Goal: Transaction & Acquisition: Purchase product/service

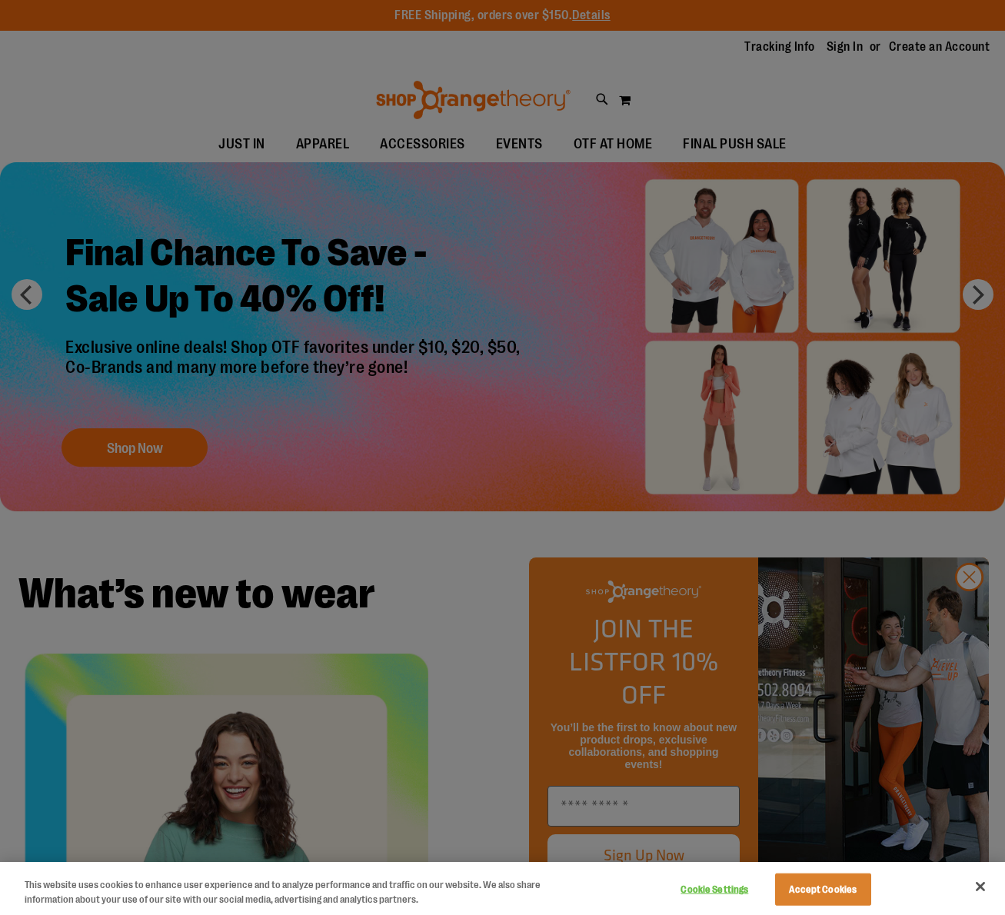
click at [308, 142] on div at bounding box center [502, 457] width 1005 height 915
drag, startPoint x: 837, startPoint y: 46, endPoint x: 898, endPoint y: 146, distance: 117.0
click at [837, 47] on div at bounding box center [502, 457] width 1005 height 915
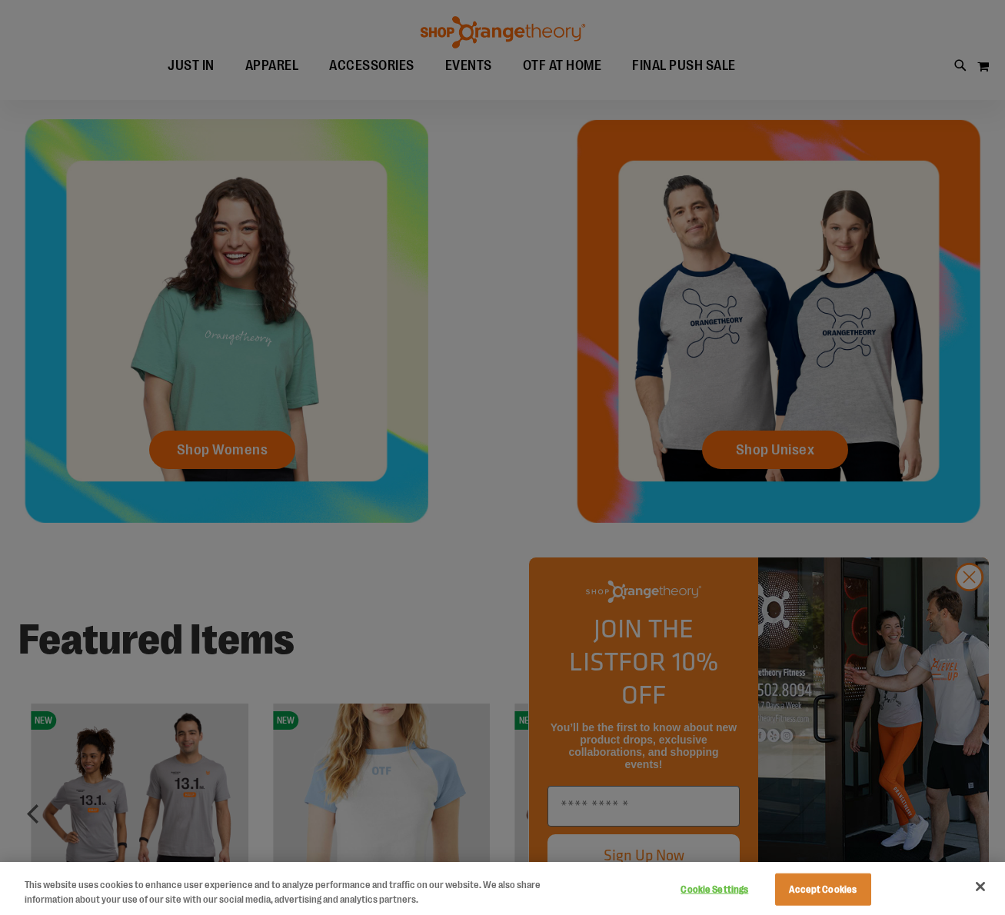
scroll to position [595, 0]
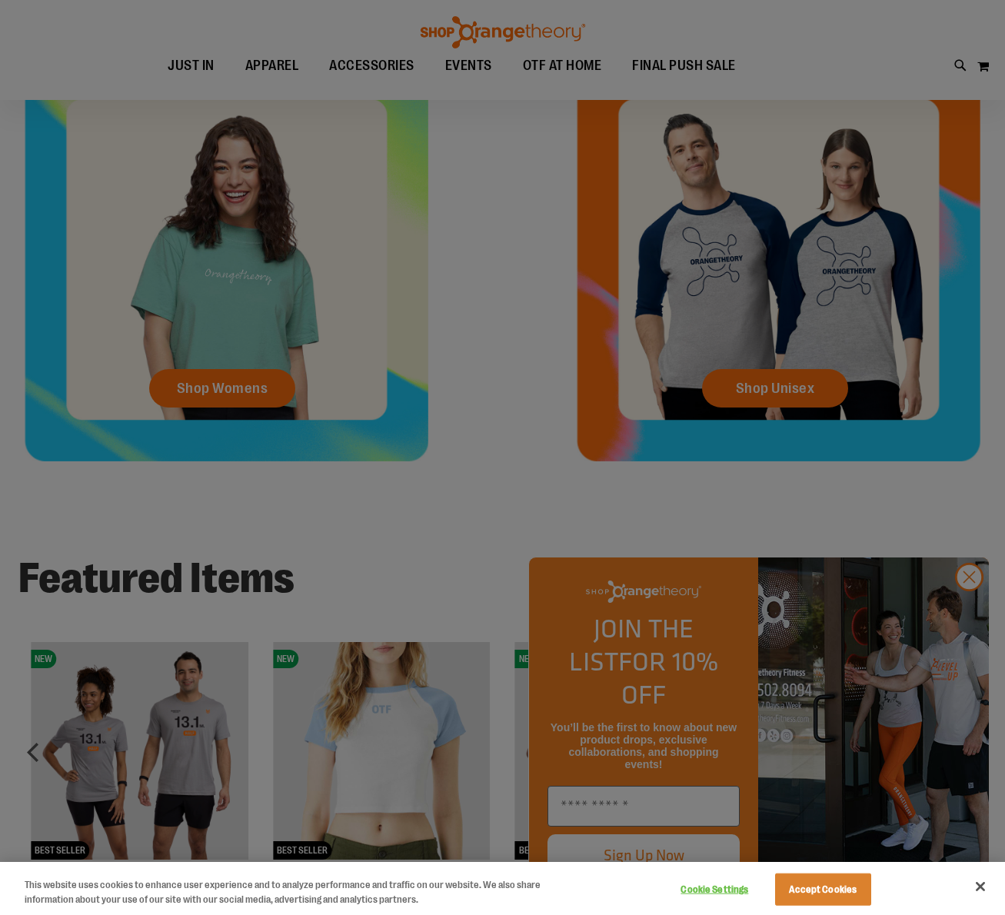
click at [979, 613] on div at bounding box center [502, 457] width 1005 height 915
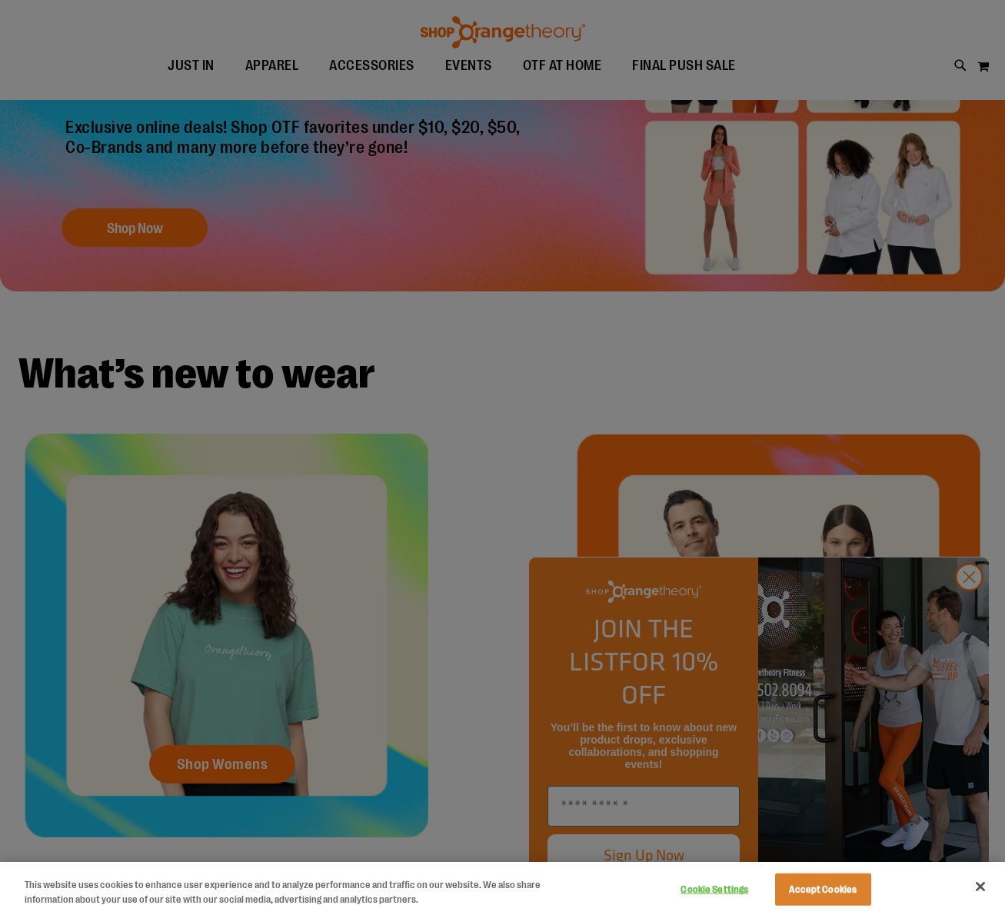
scroll to position [215, 0]
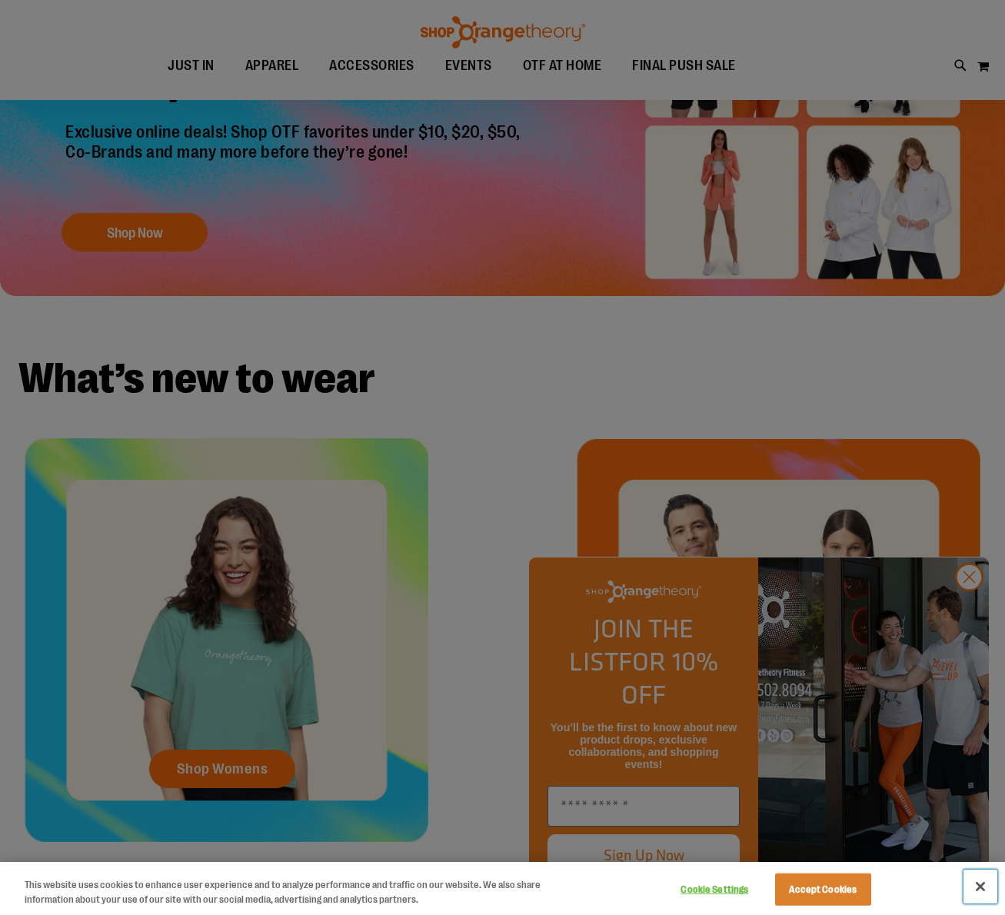
click at [980, 888] on button "Close" at bounding box center [981, 887] width 34 height 34
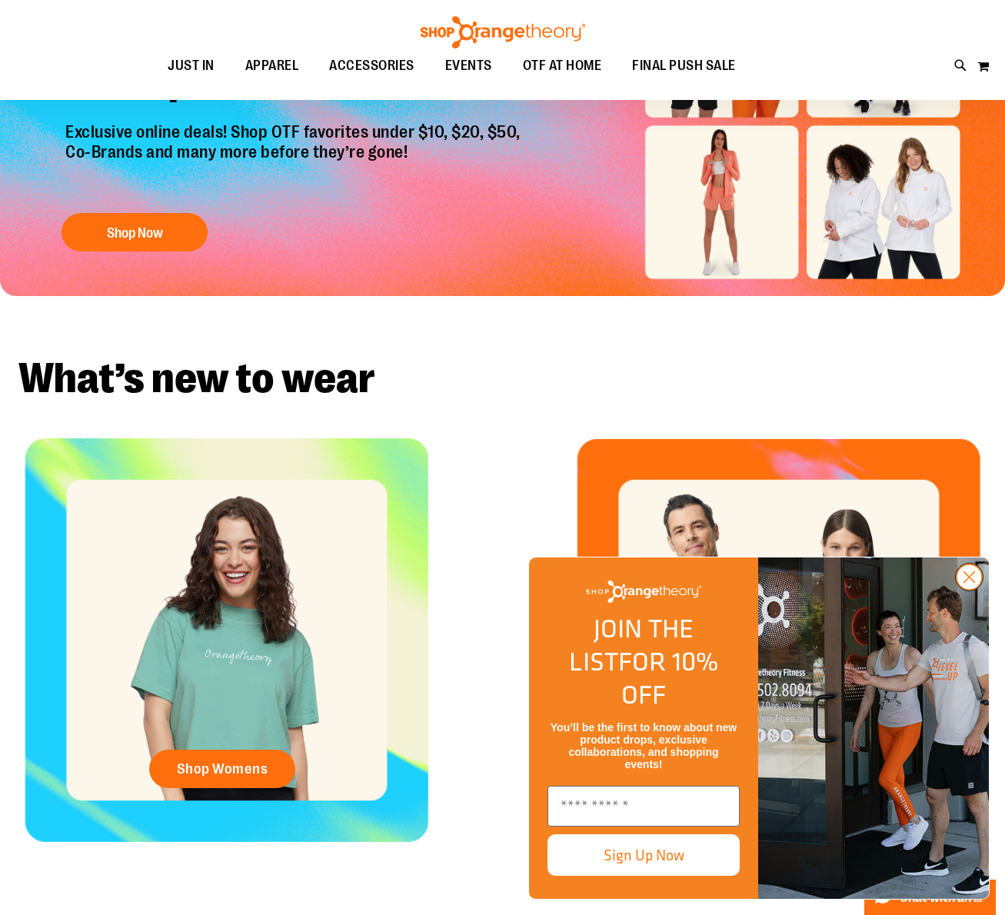
click at [965, 583] on icon "Close dialog" at bounding box center [969, 577] width 11 height 11
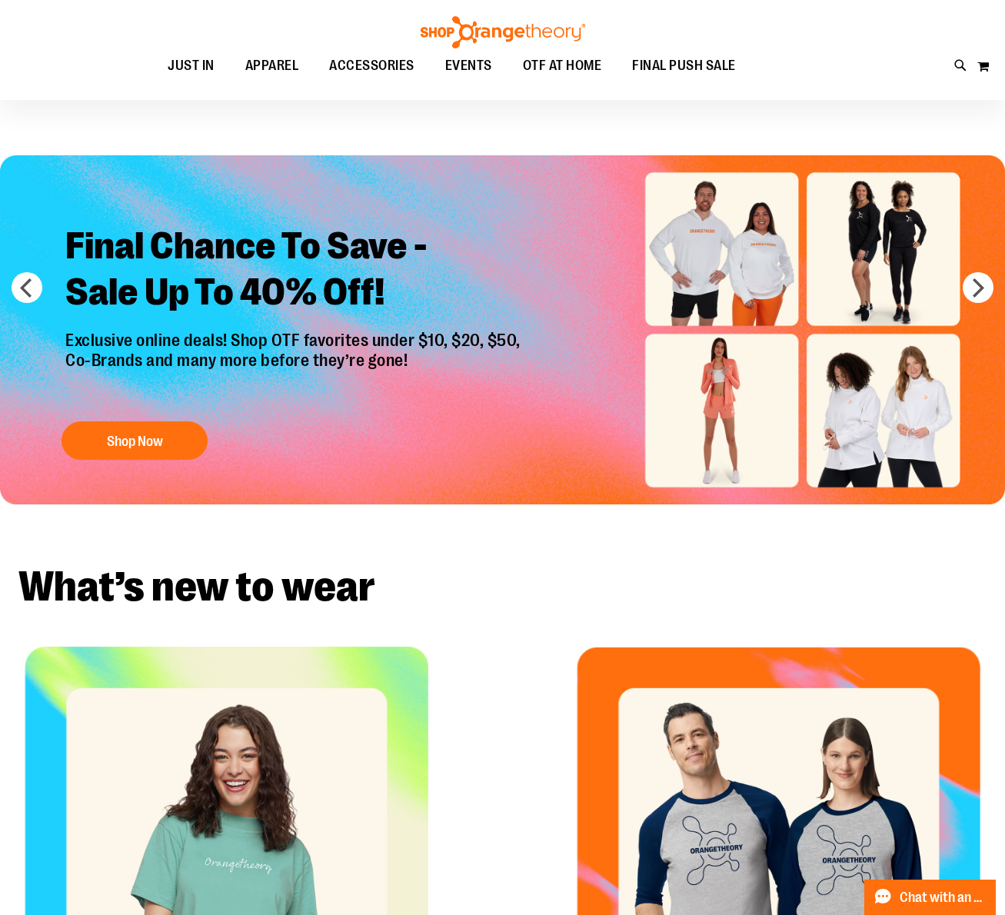
scroll to position [0, 0]
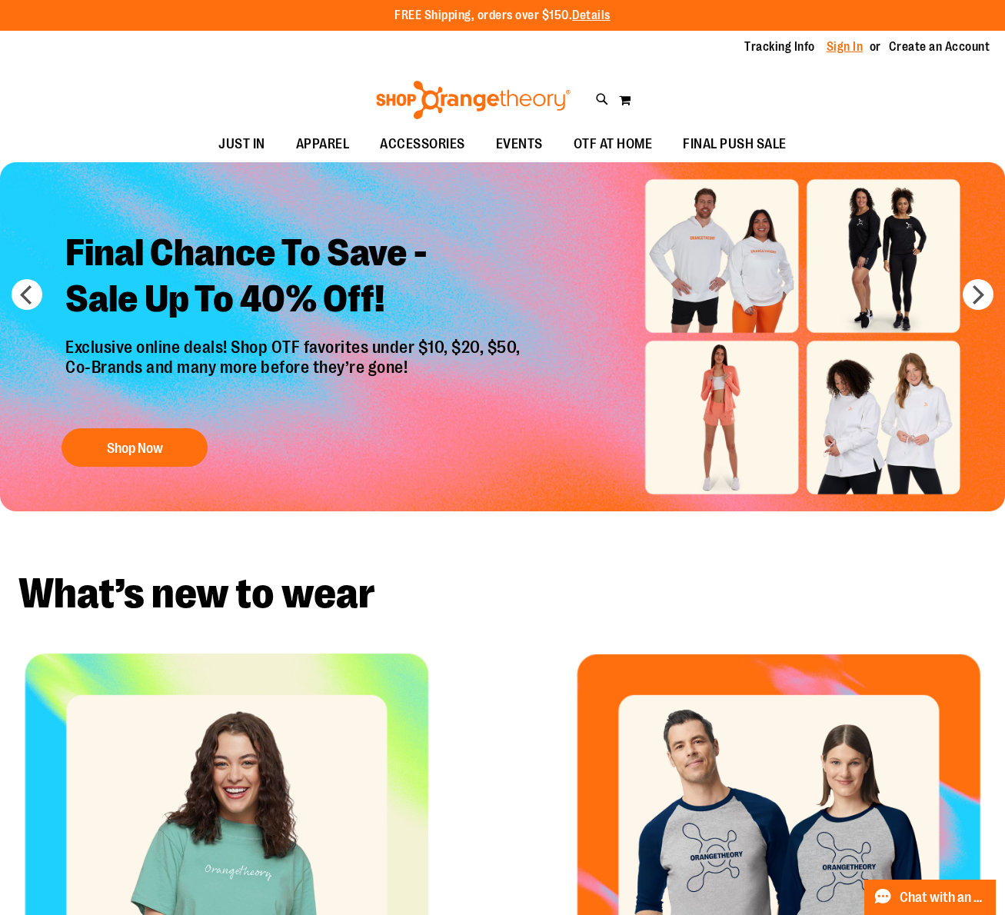
click at [831, 45] on link "Sign In" at bounding box center [845, 46] width 37 height 17
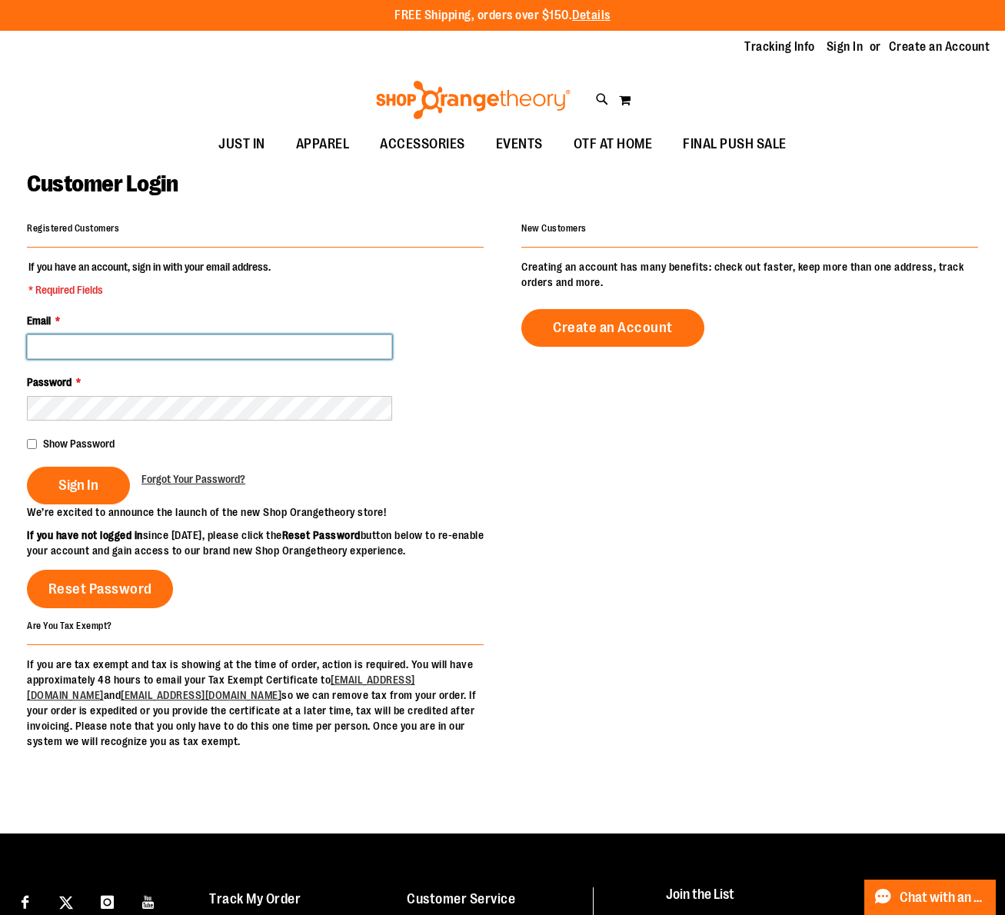
click at [193, 355] on input "Email *" at bounding box center [209, 347] width 365 height 25
click at [119, 341] on input "Email *" at bounding box center [209, 347] width 365 height 25
type input "**********"
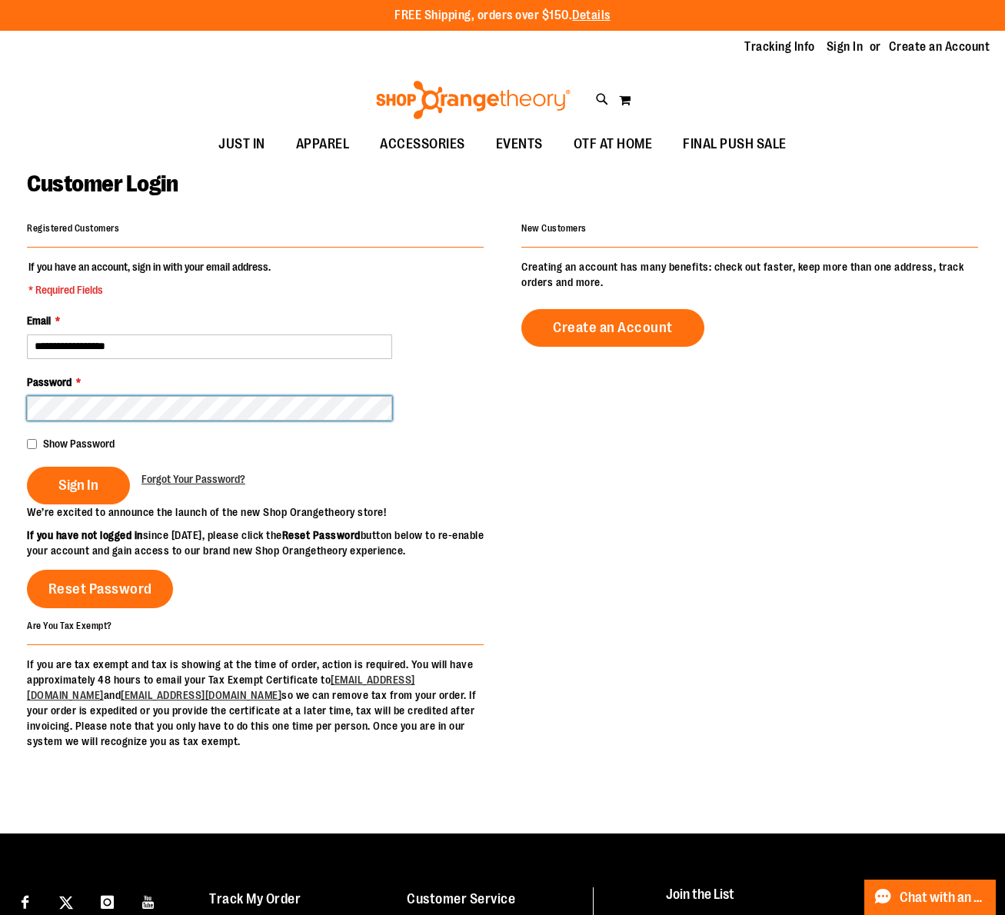
click at [27, 467] on button "Sign In" at bounding box center [78, 486] width 103 height 38
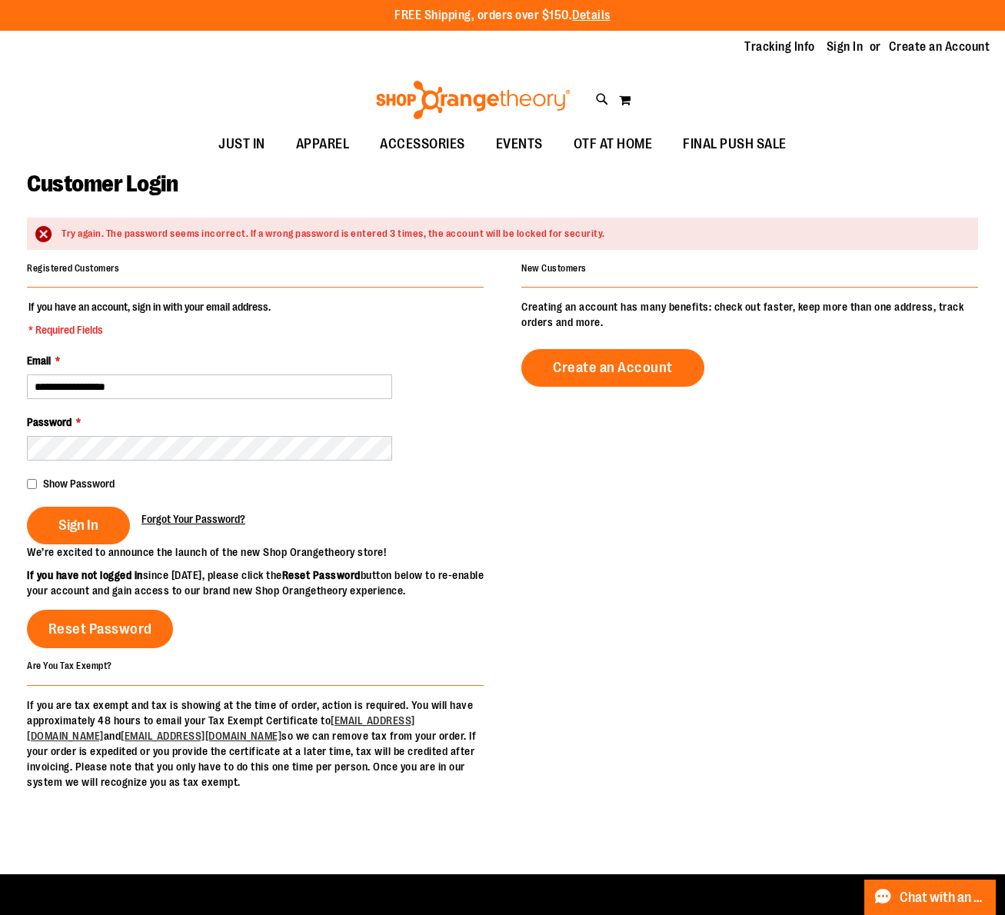
click at [200, 522] on span "Forgot Your Password?" at bounding box center [193, 519] width 104 height 12
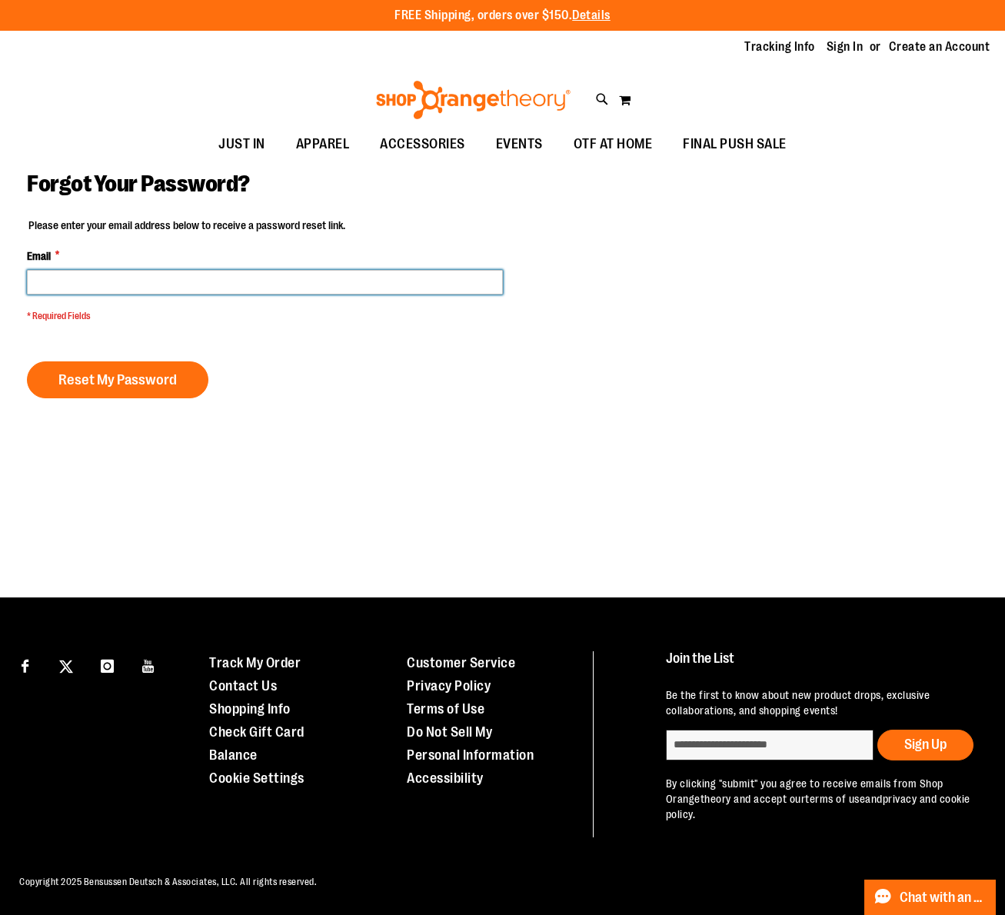
click at [98, 281] on input "Email *" at bounding box center [265, 282] width 476 height 25
type input "**********"
click at [27, 361] on button "Reset My Password" at bounding box center [117, 379] width 181 height 37
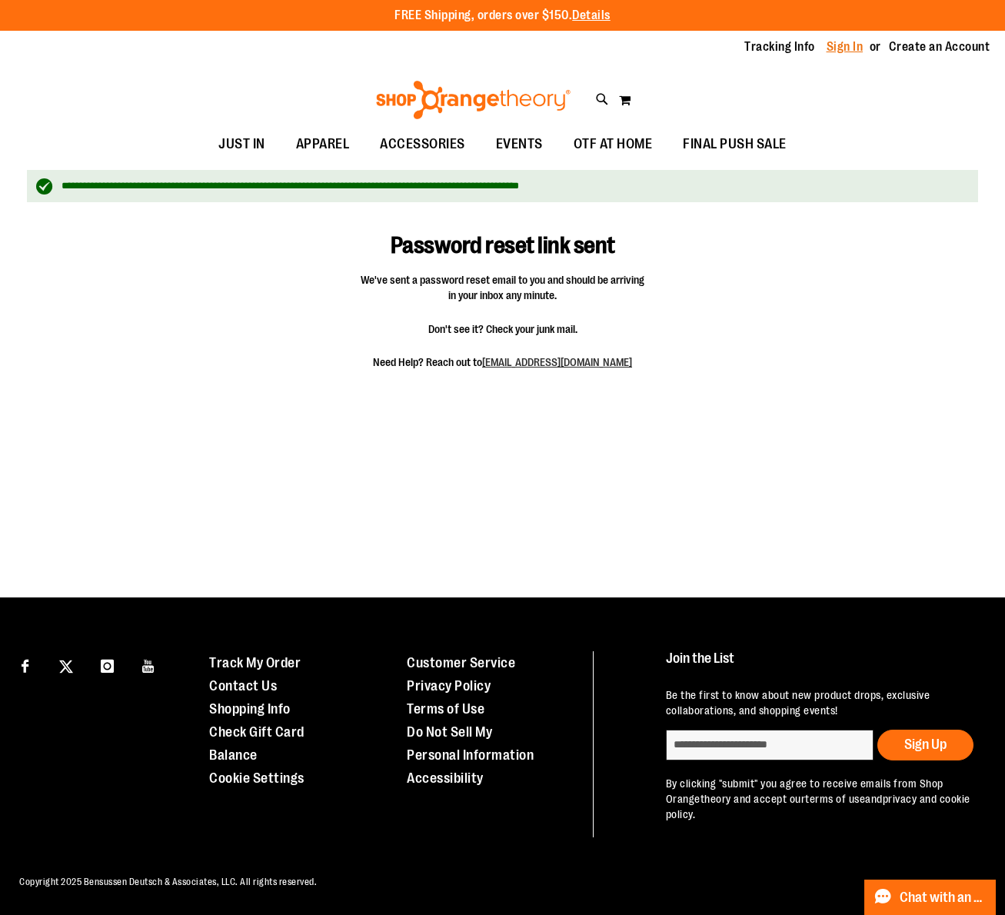
click at [835, 52] on link "Sign In" at bounding box center [845, 46] width 37 height 17
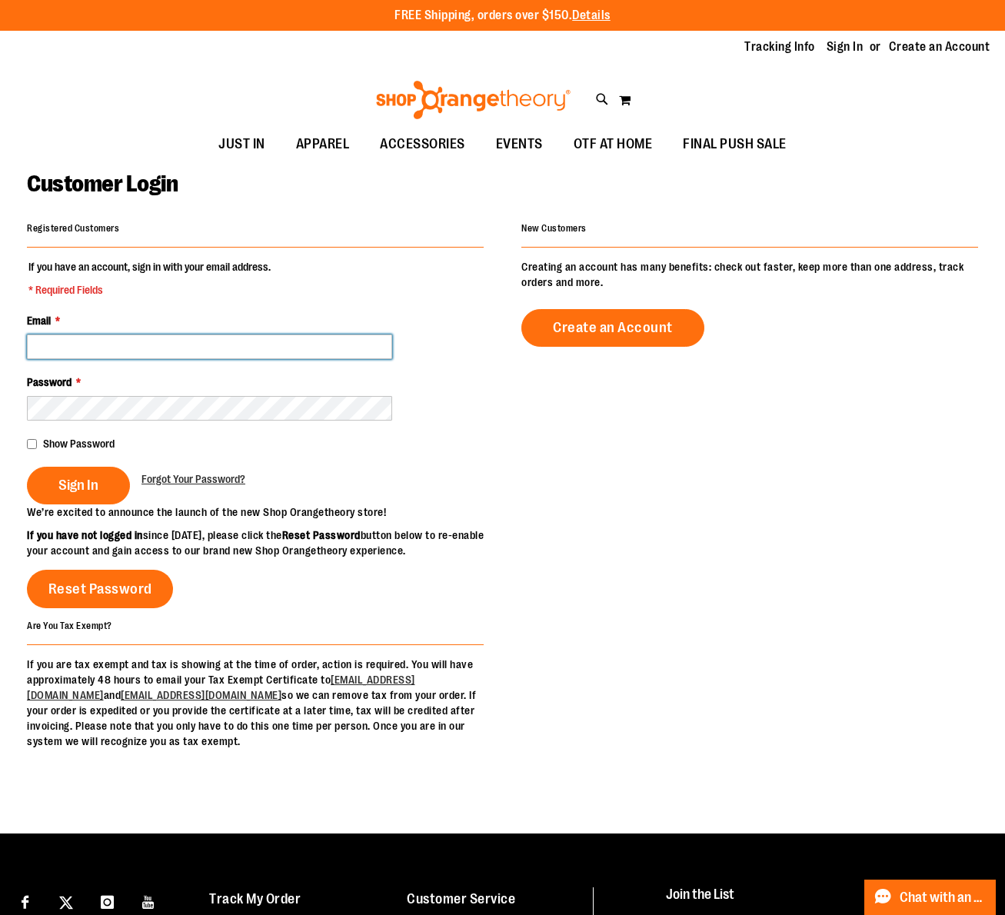
click at [185, 347] on input "Email *" at bounding box center [209, 347] width 365 height 25
type input "**********"
click at [147, 423] on fieldset "**********" at bounding box center [255, 381] width 457 height 245
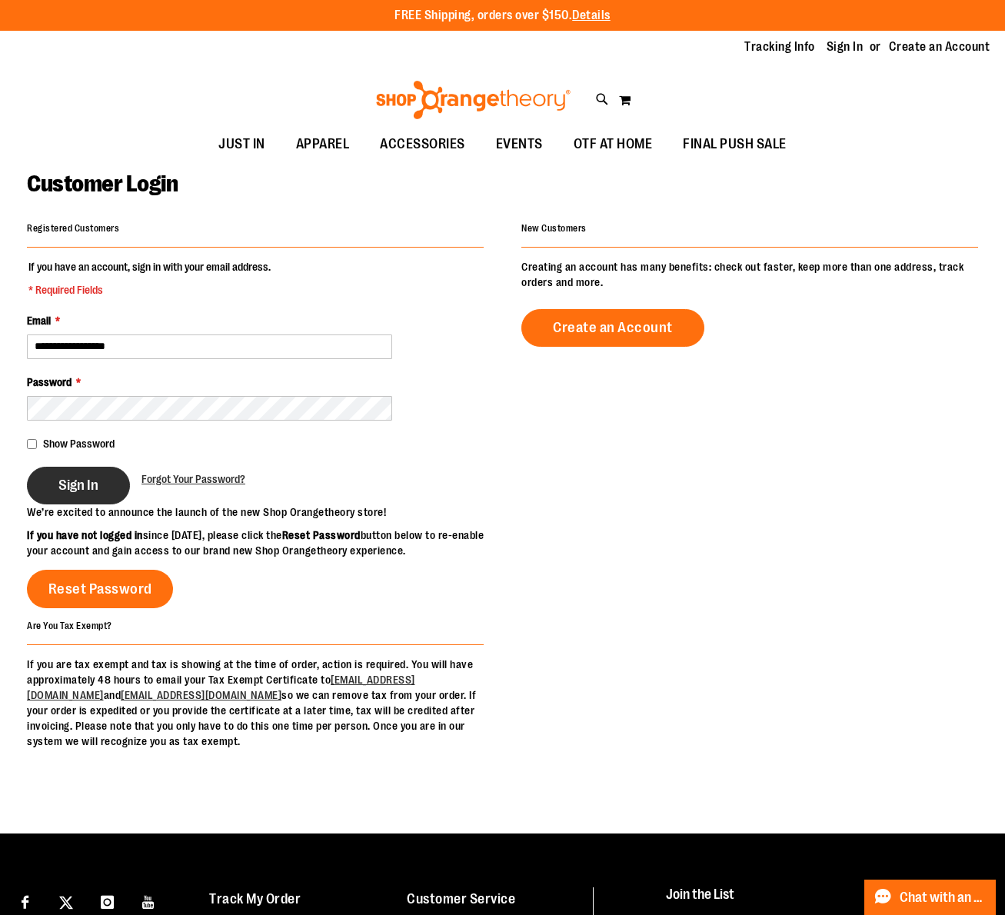
click at [69, 481] on span "Sign In" at bounding box center [78, 485] width 40 height 17
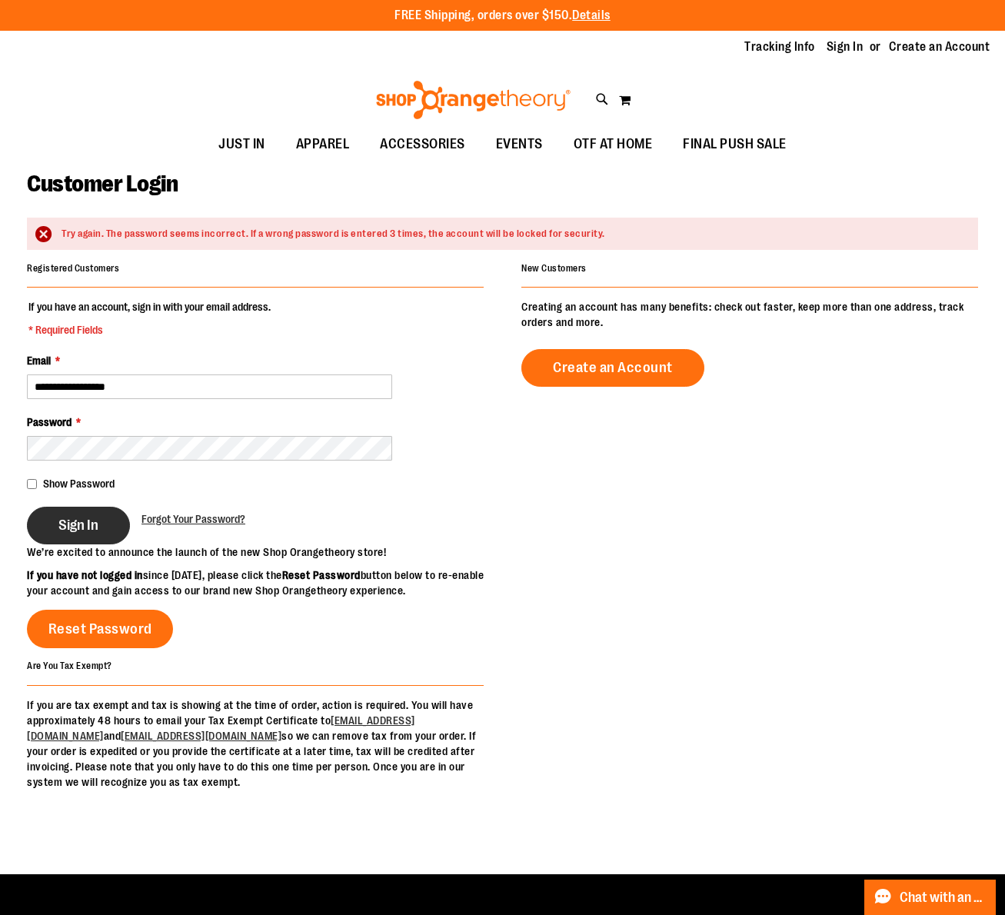
click at [96, 529] on span "Sign In" at bounding box center [78, 525] width 40 height 17
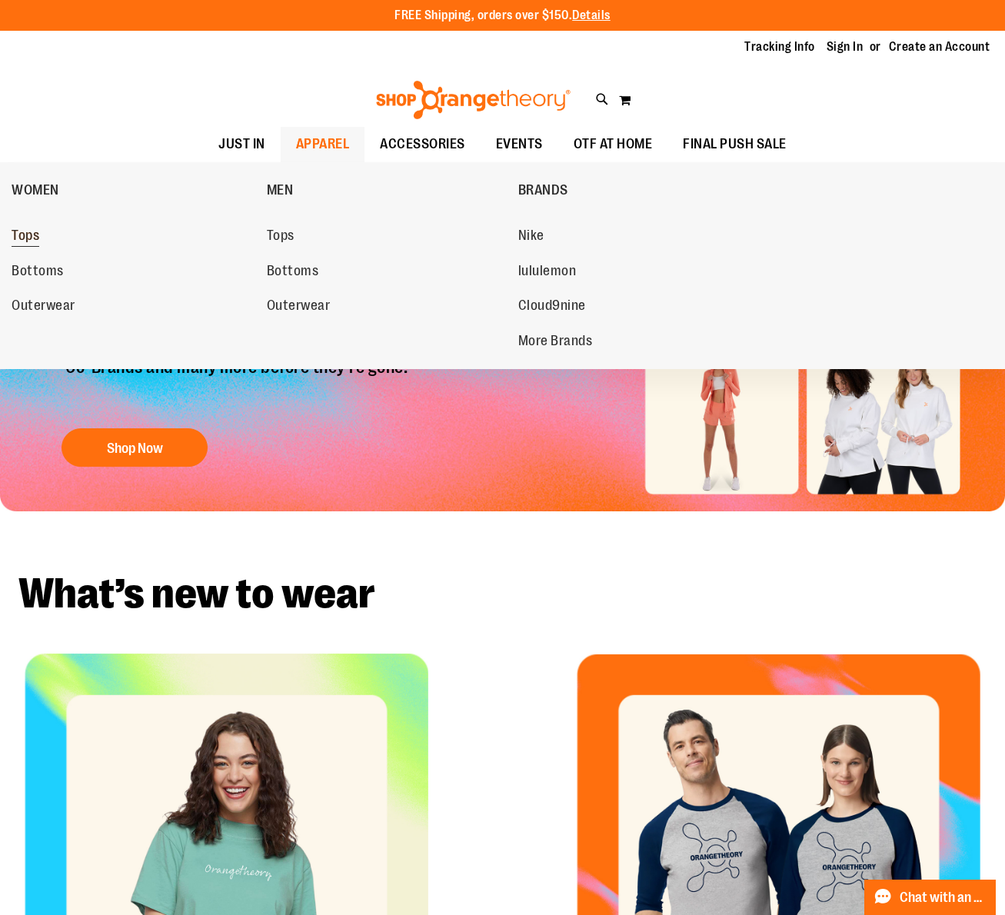
click at [38, 238] on span "Tops" at bounding box center [26, 237] width 28 height 19
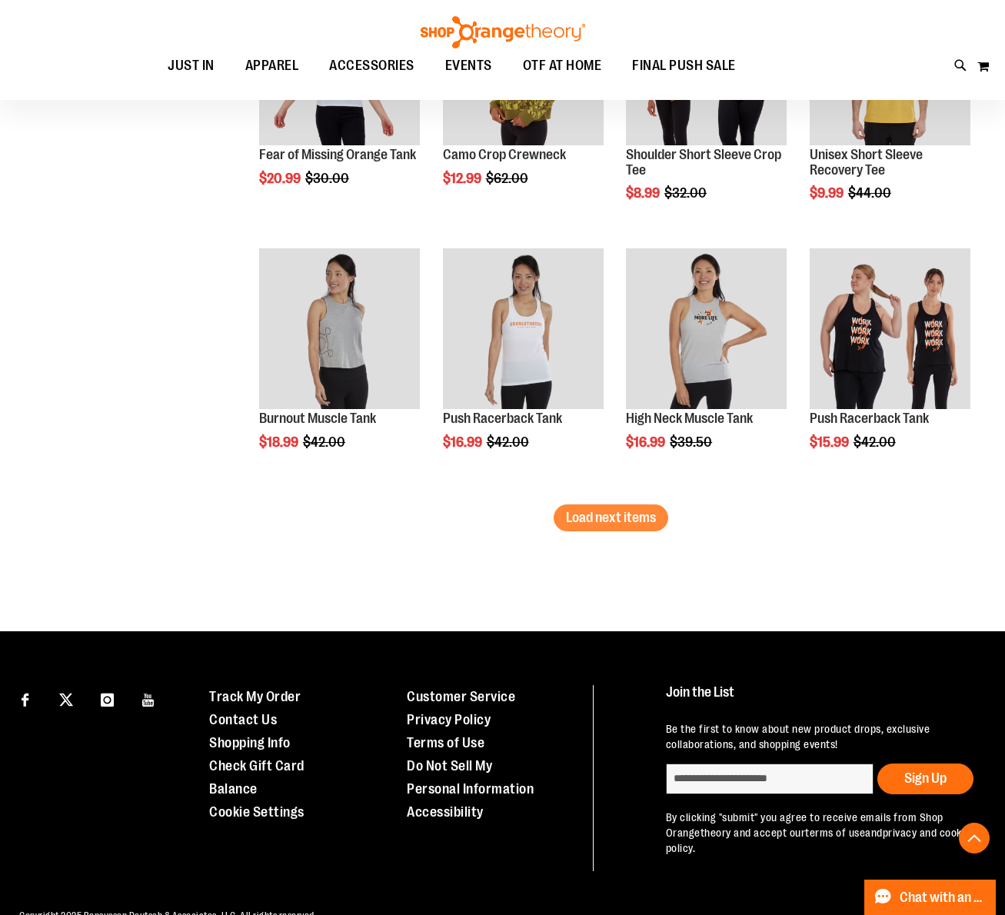
scroll to position [2202, 0]
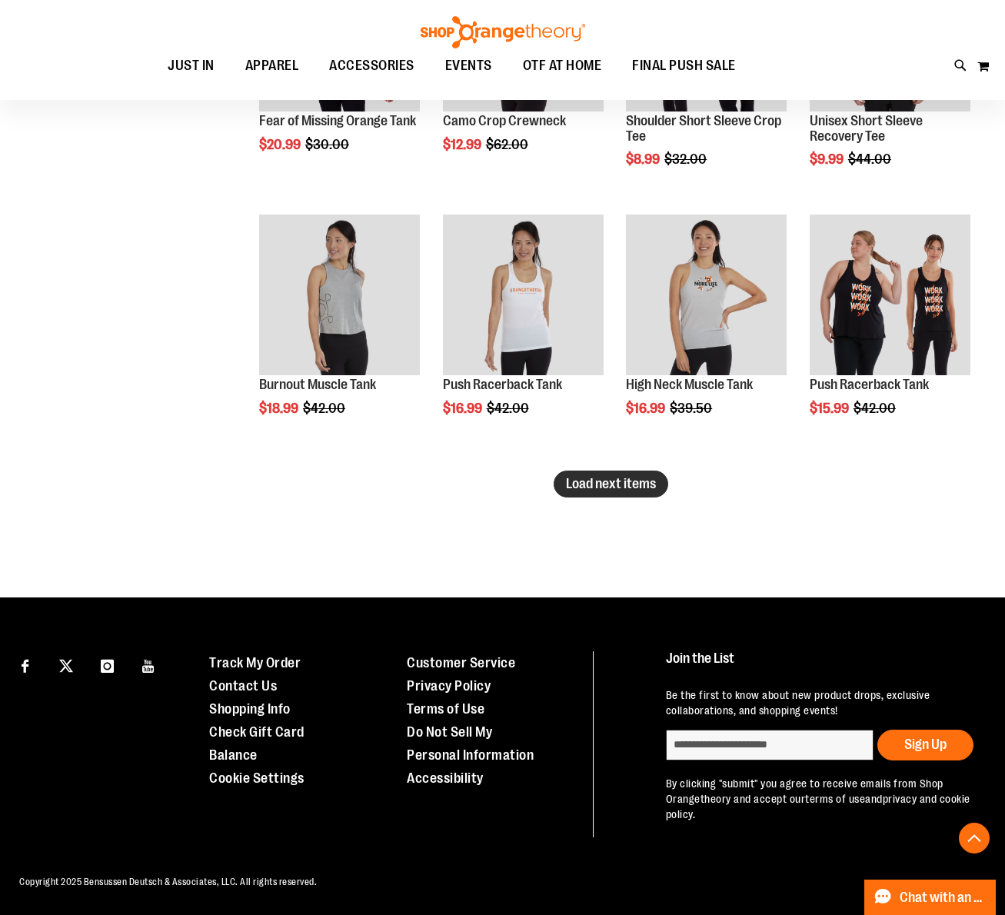
click at [633, 486] on span "Load next items" at bounding box center [611, 483] width 90 height 15
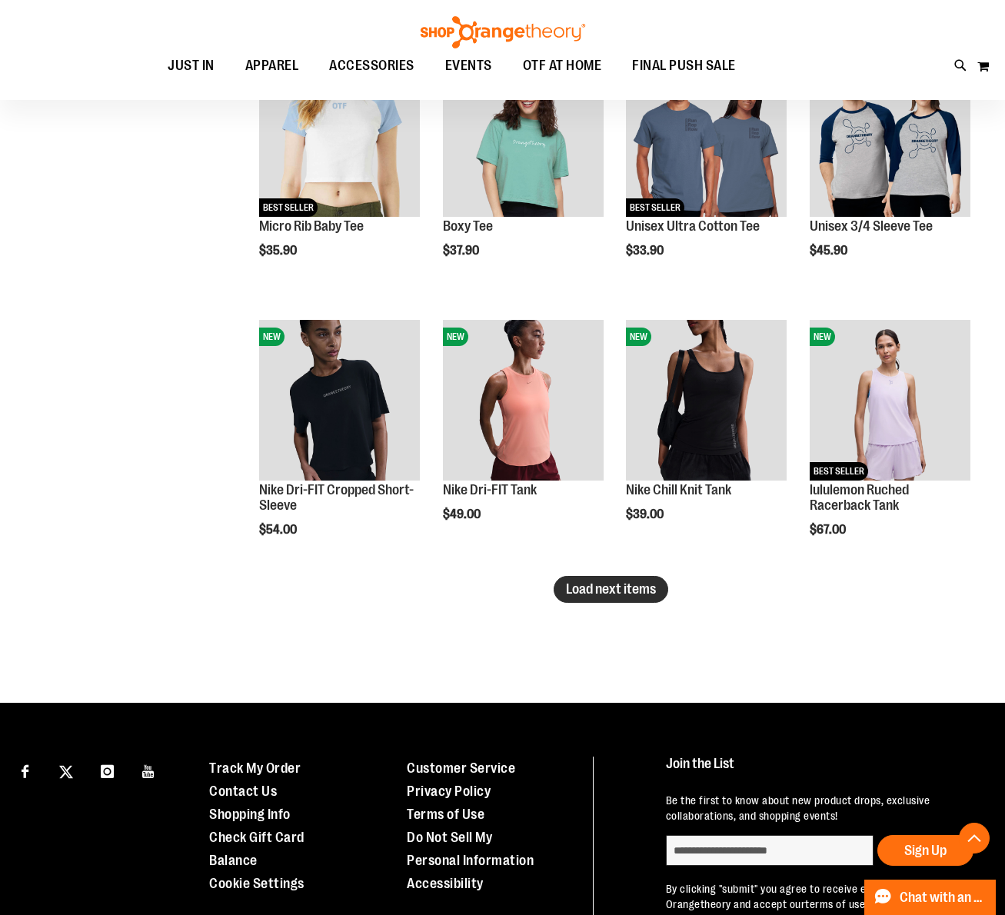
scroll to position [2899, 0]
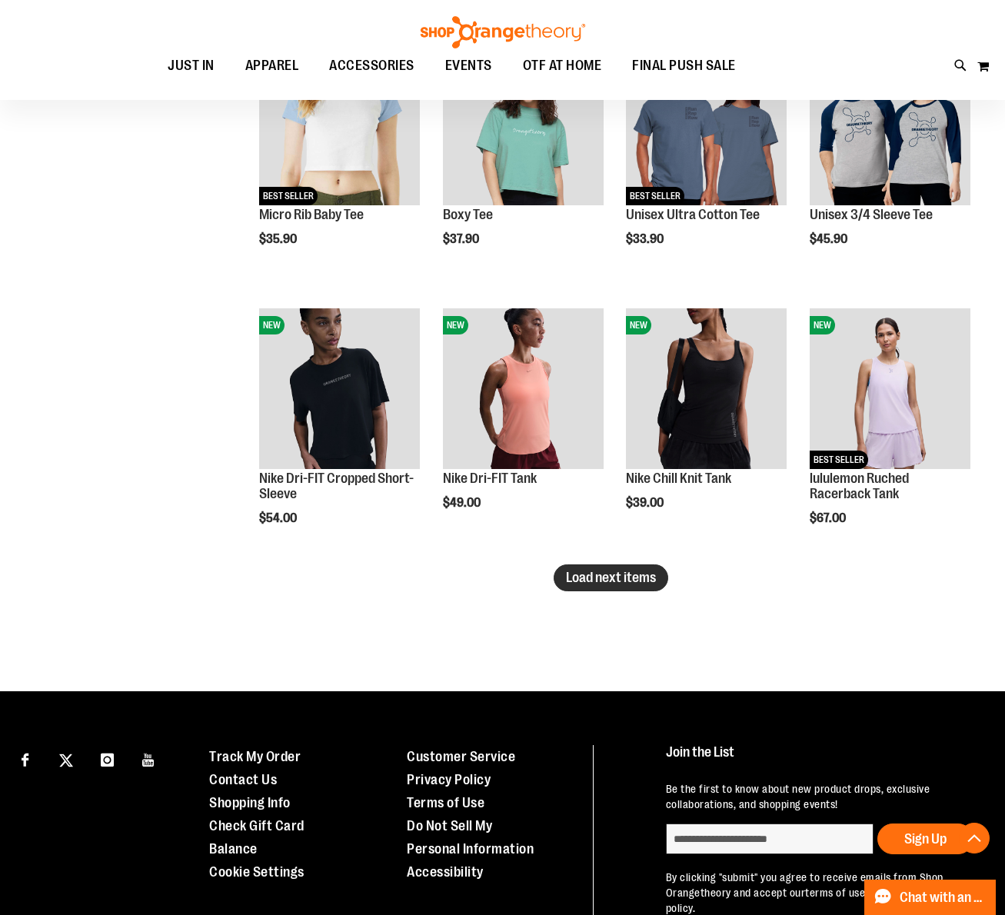
click at [598, 574] on span "Load next items" at bounding box center [611, 577] width 90 height 15
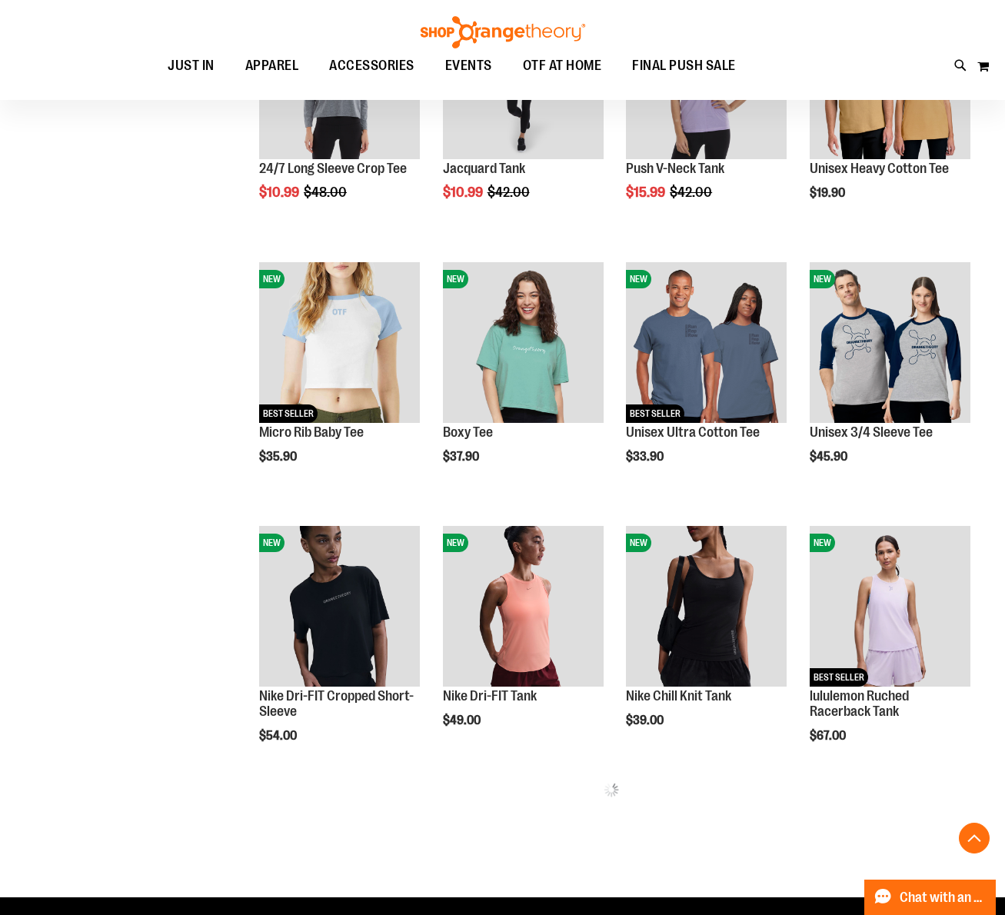
scroll to position [2522, 0]
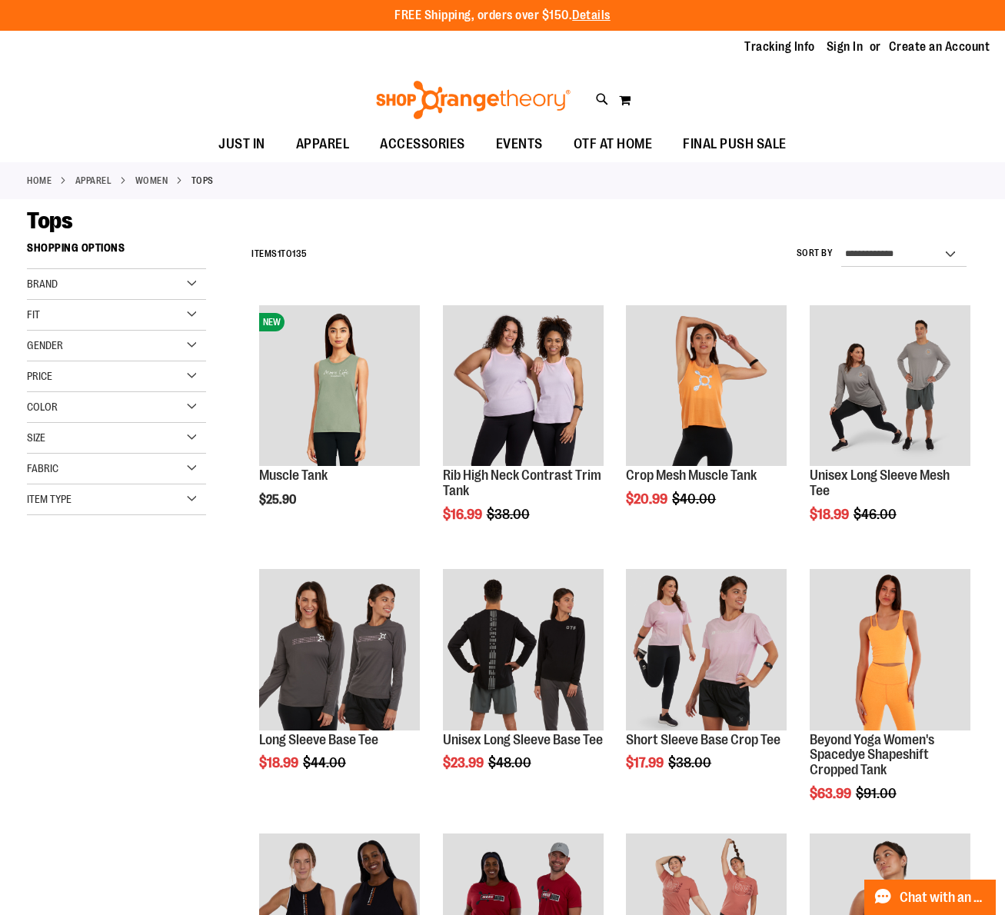
click at [74, 311] on div "Fit" at bounding box center [116, 315] width 179 height 31
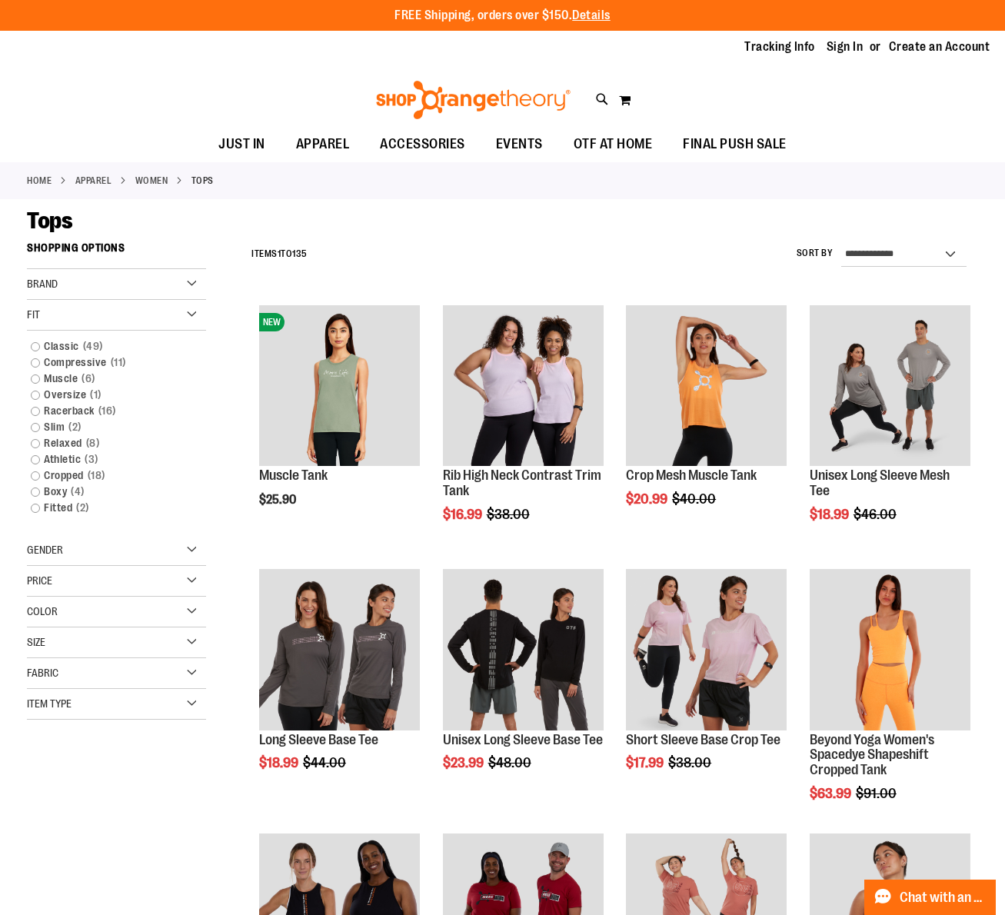
click at [75, 311] on div "Fit" at bounding box center [116, 315] width 179 height 31
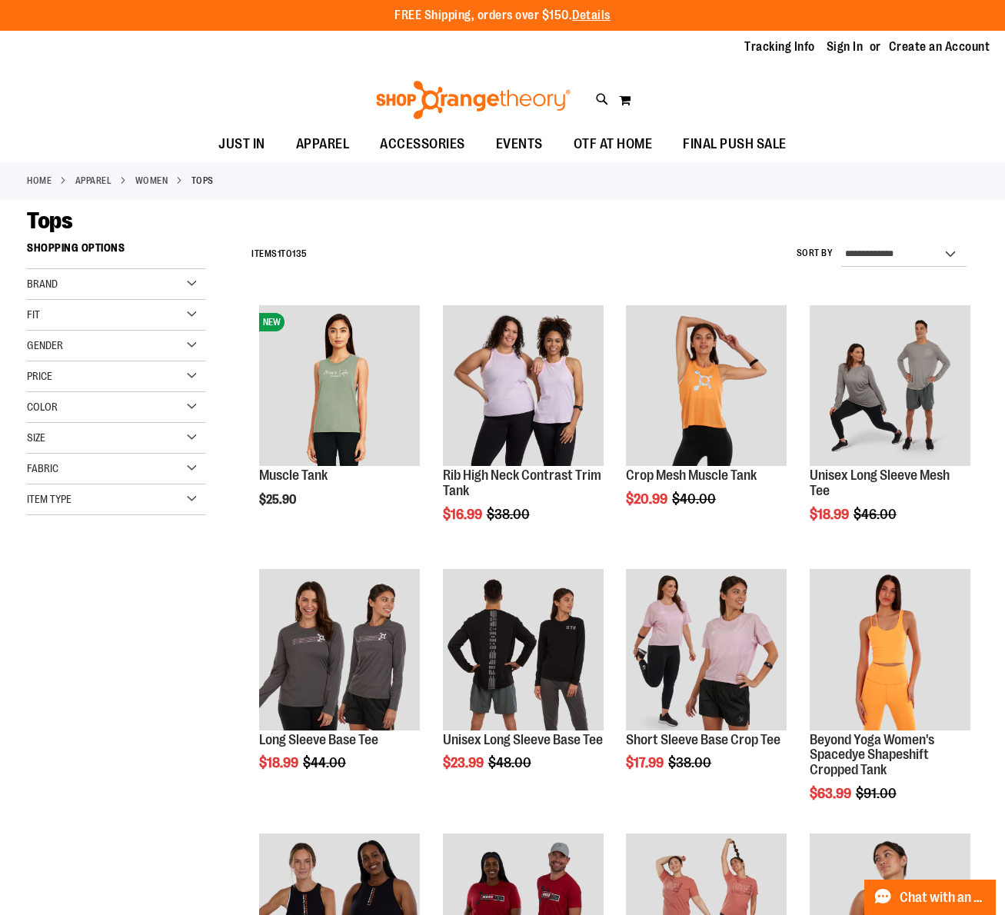
click at [72, 500] on span "Item Type" at bounding box center [49, 499] width 45 height 12
click at [50, 636] on link "Sweatshirts 3 items" at bounding box center [109, 636] width 172 height 16
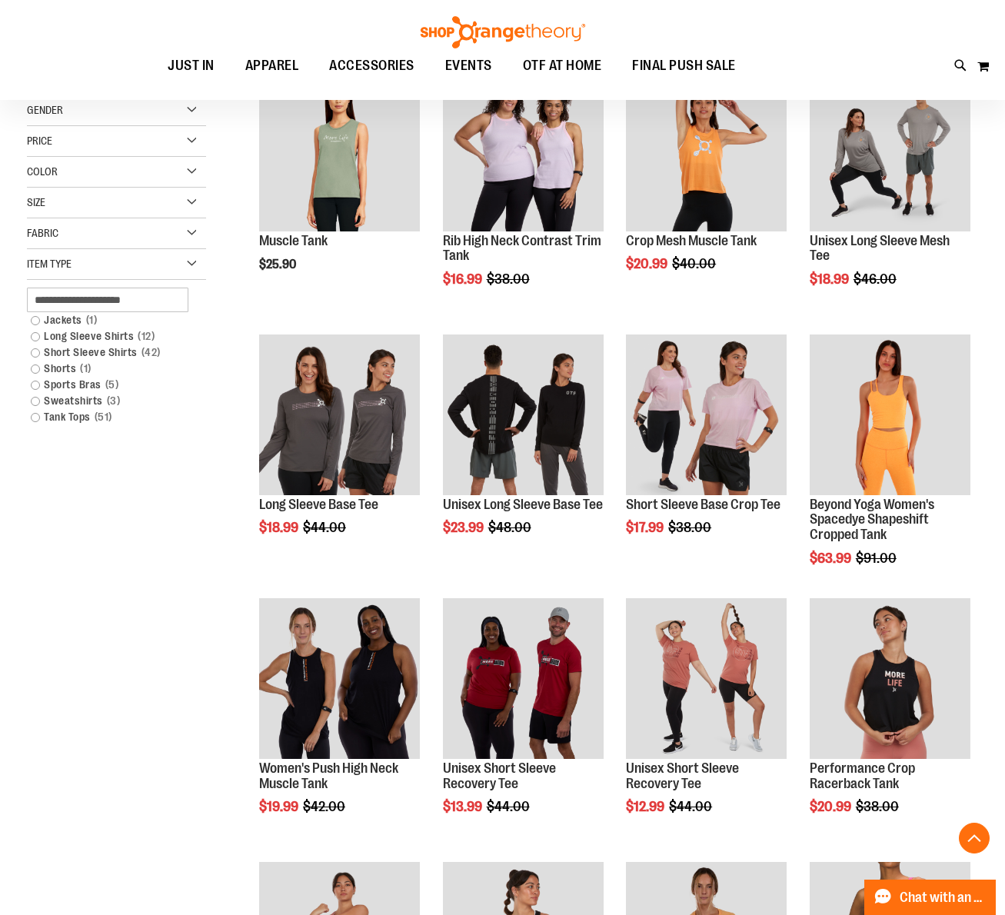
scroll to position [235, 0]
click at [62, 403] on link "Sweatshirts 3 items" at bounding box center [109, 401] width 172 height 16
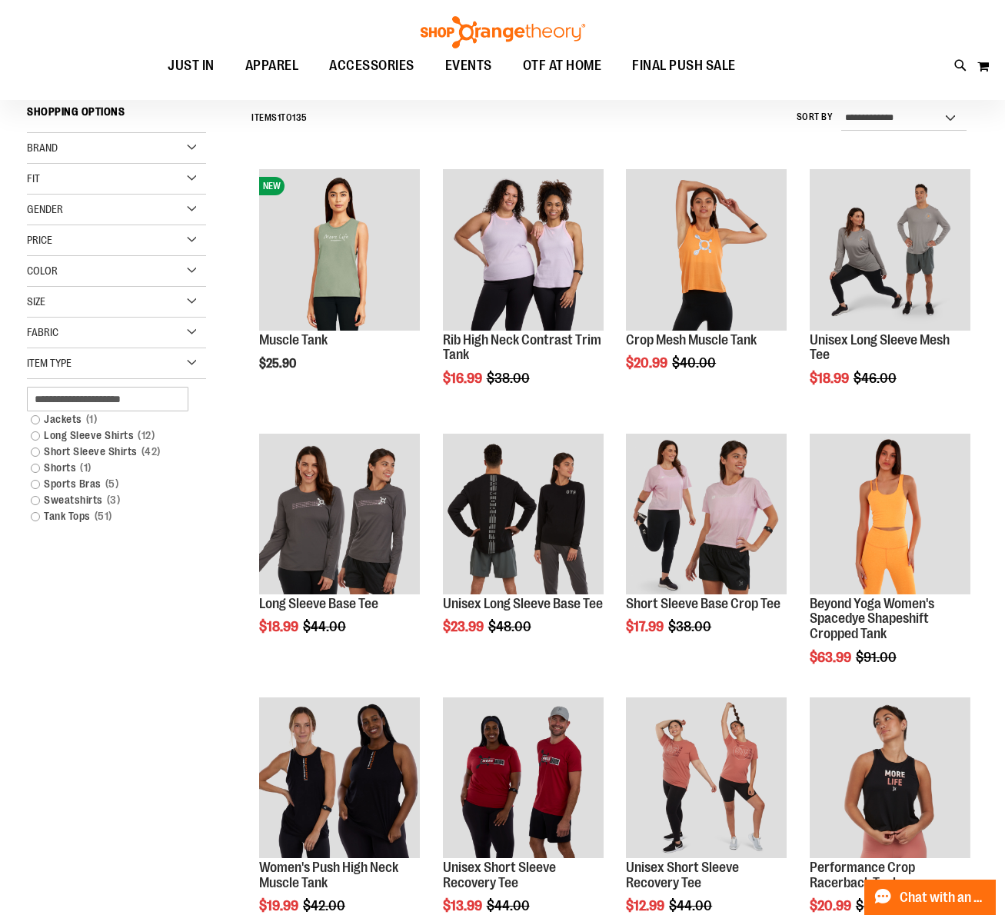
scroll to position [135, 0]
click at [38, 502] on link "Sweatshirts 3 items" at bounding box center [109, 501] width 172 height 16
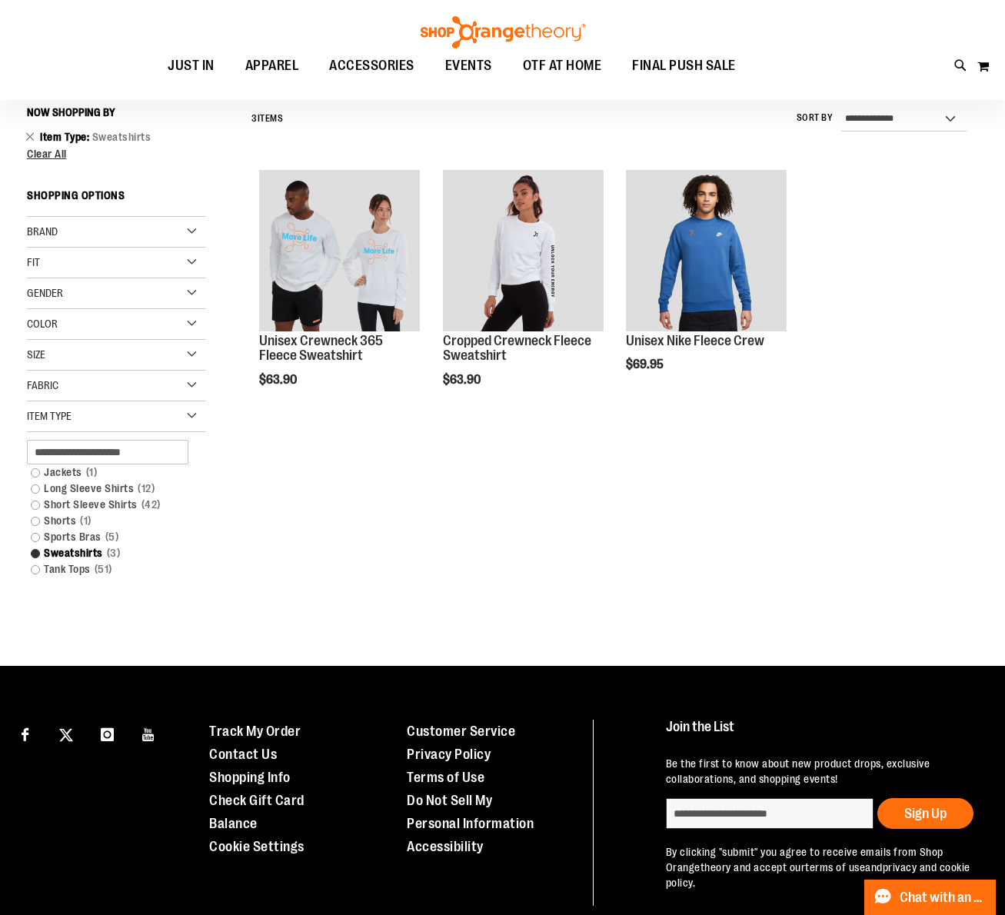
scroll to position [135, 0]
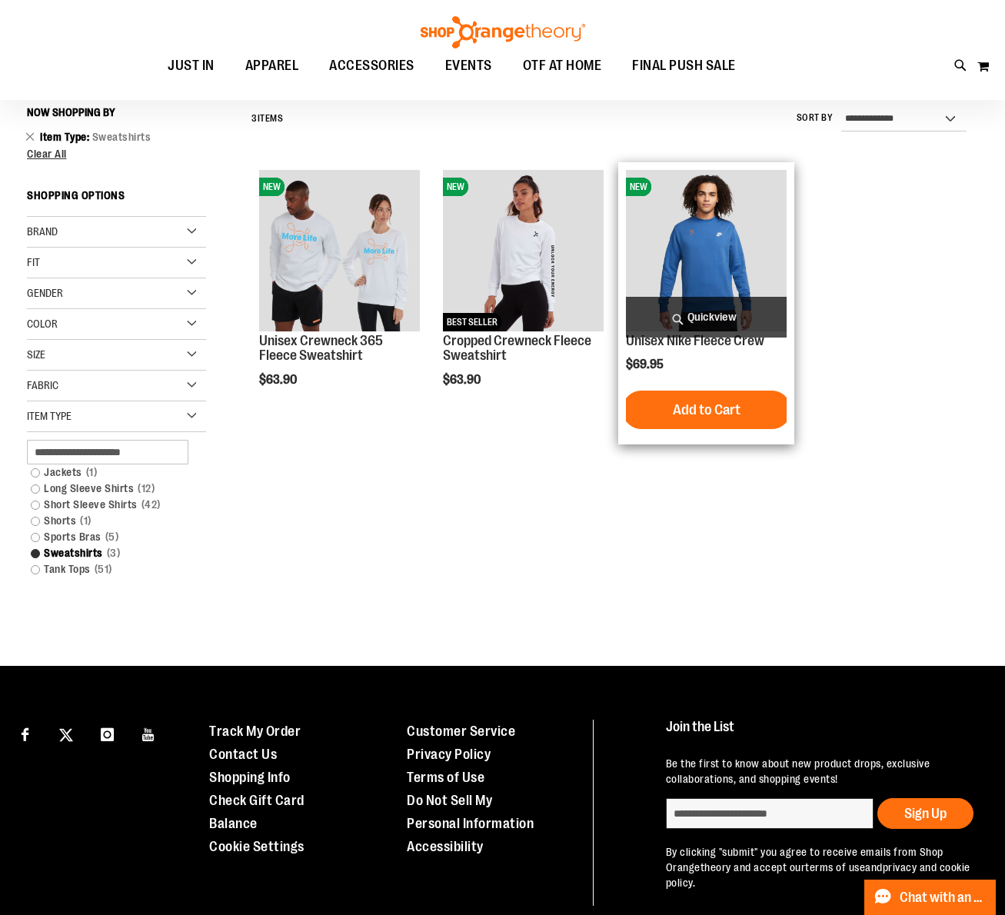
click at [724, 251] on img "product" at bounding box center [706, 250] width 161 height 161
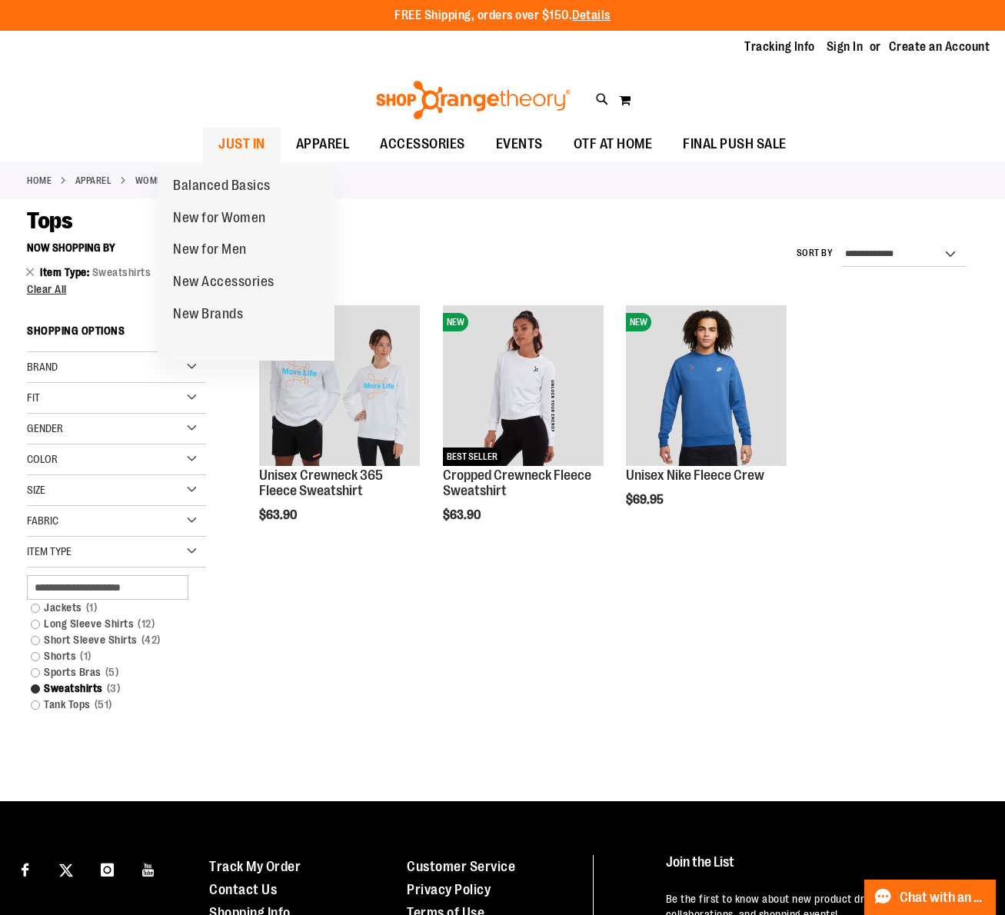
click at [218, 139] on span "JUST IN" at bounding box center [241, 144] width 47 height 35
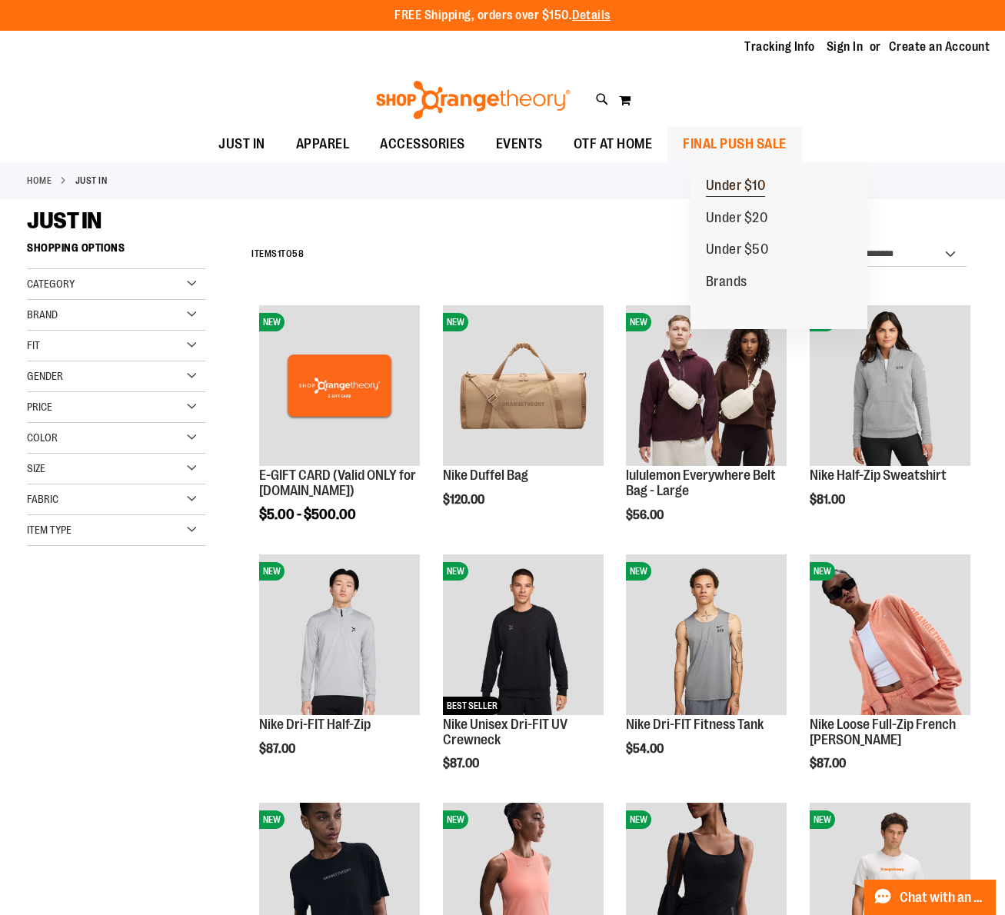
click at [761, 185] on span "Under $10" at bounding box center [736, 187] width 60 height 19
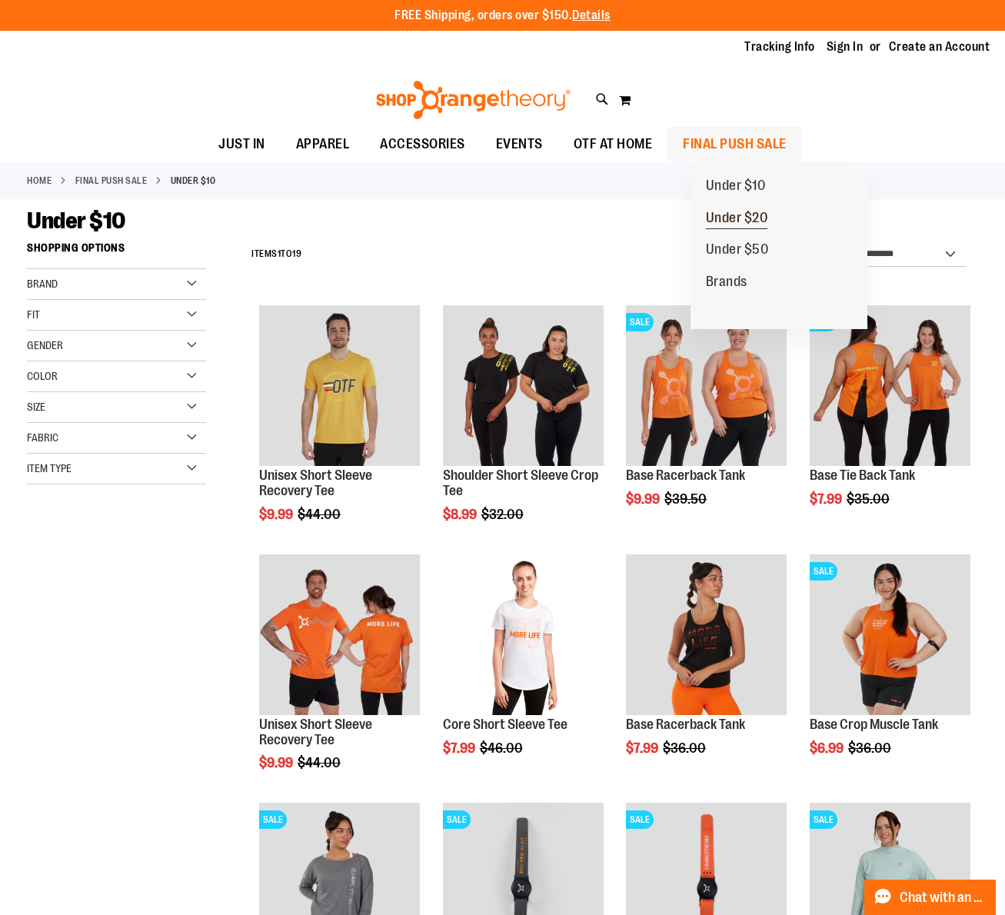
click at [761, 219] on span "Under $20" at bounding box center [737, 219] width 62 height 19
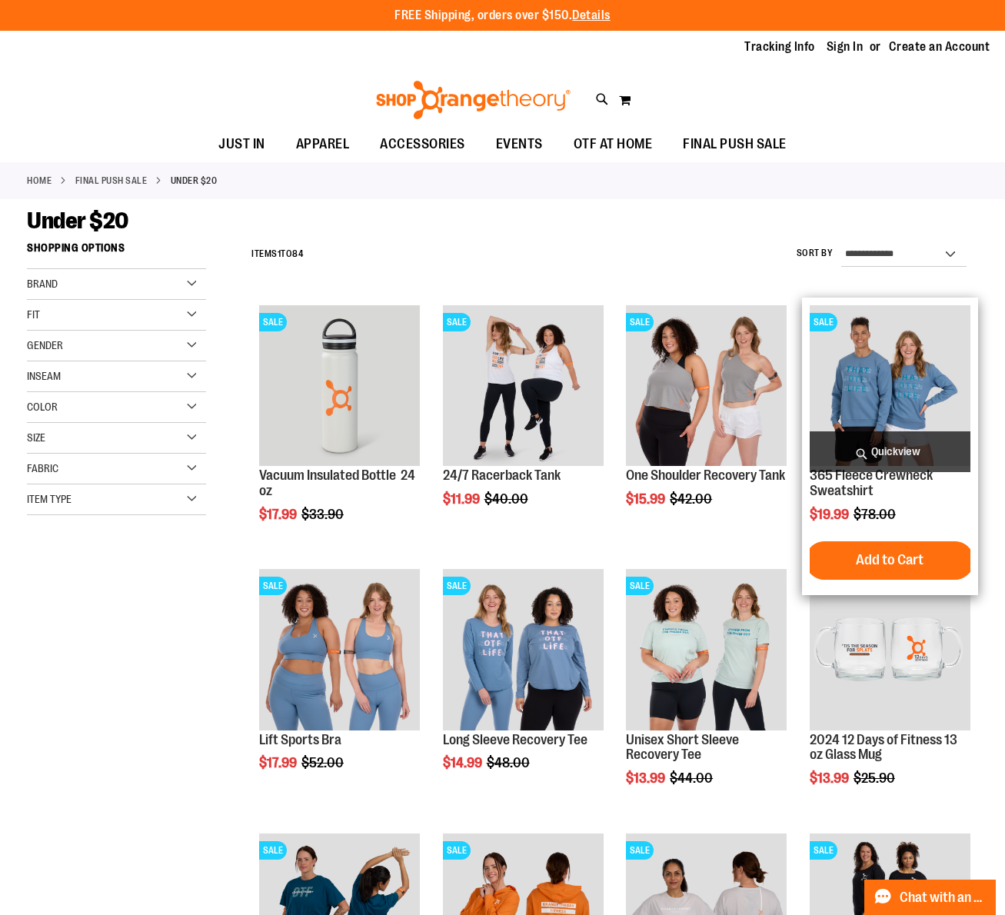
click at [921, 378] on img "product" at bounding box center [890, 385] width 161 height 161
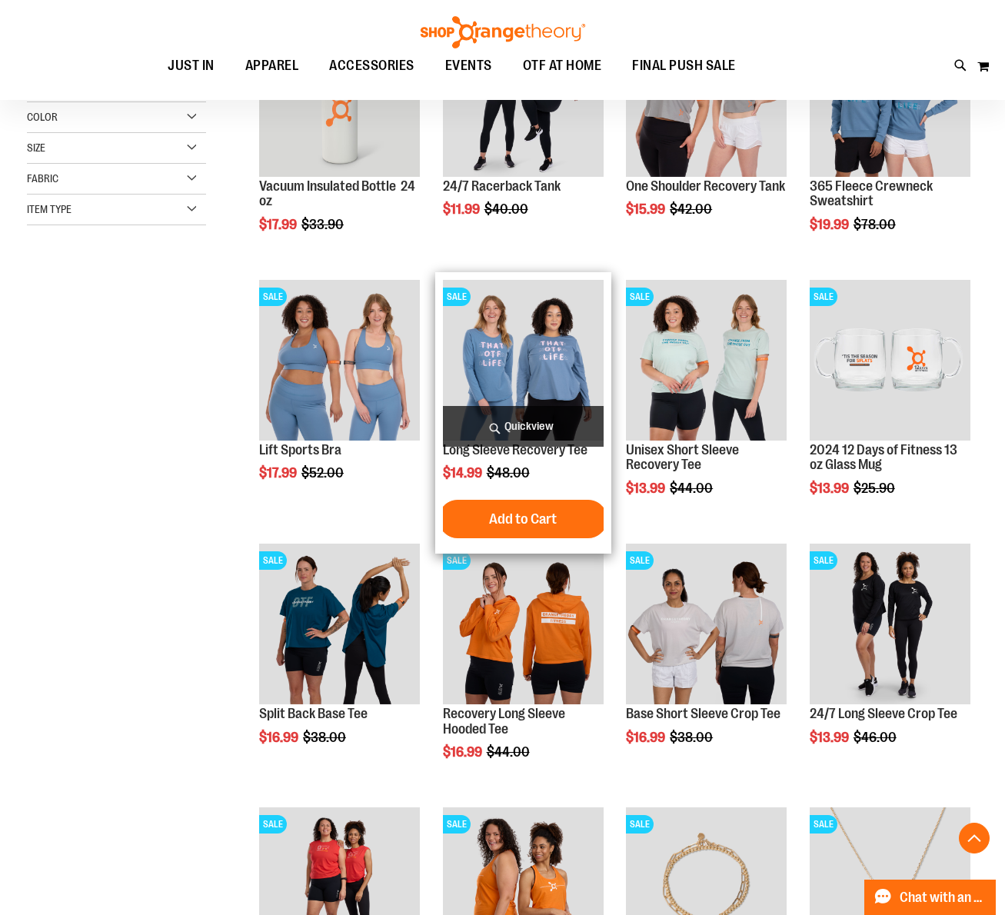
scroll to position [75, 0]
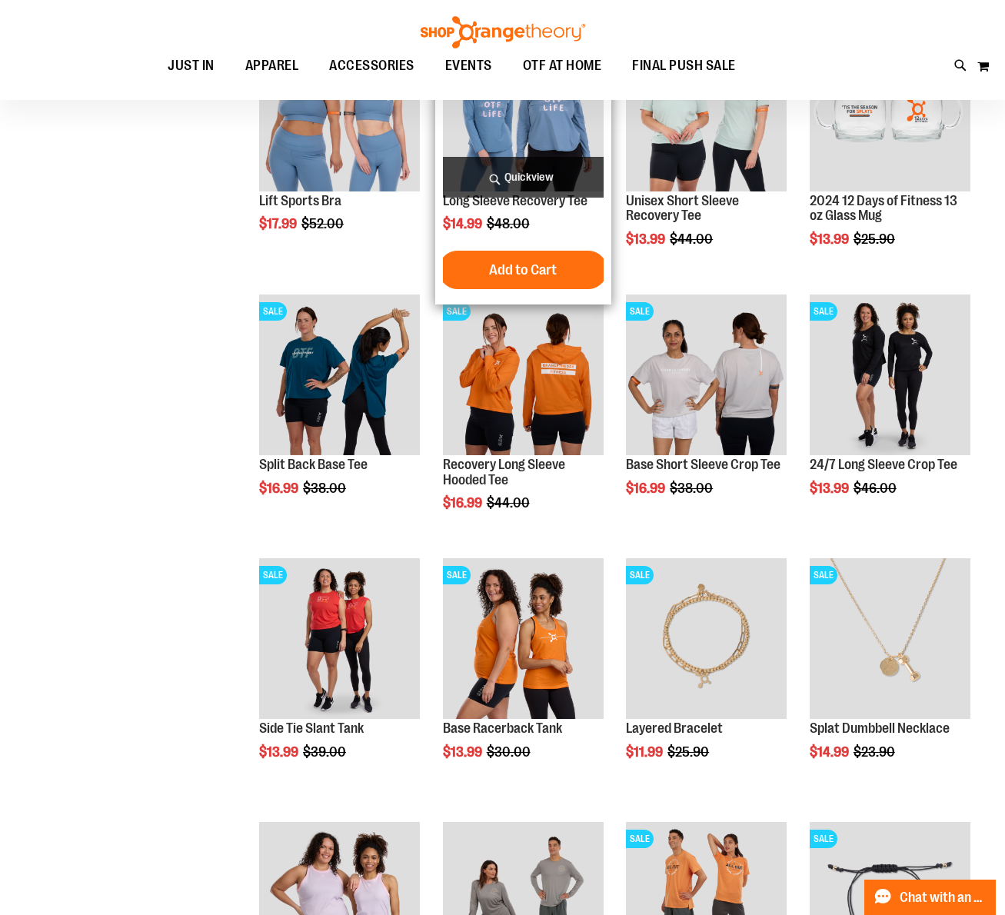
scroll to position [611, 0]
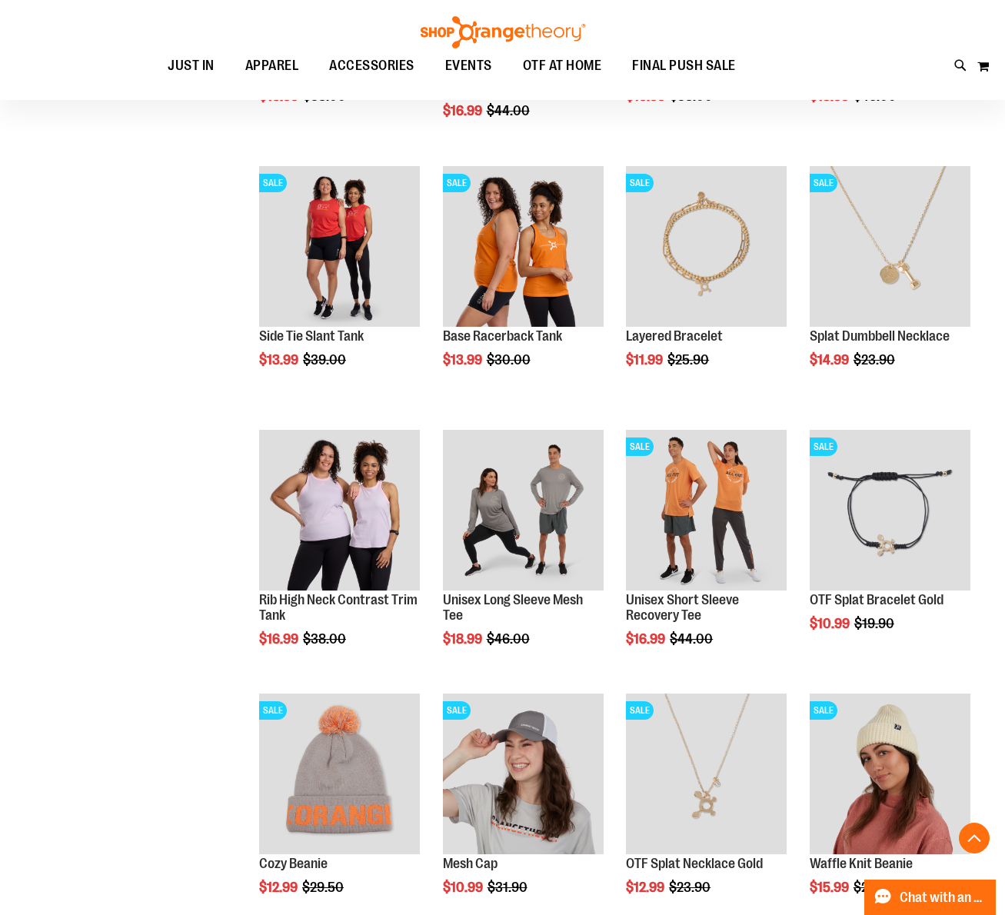
scroll to position [834, 0]
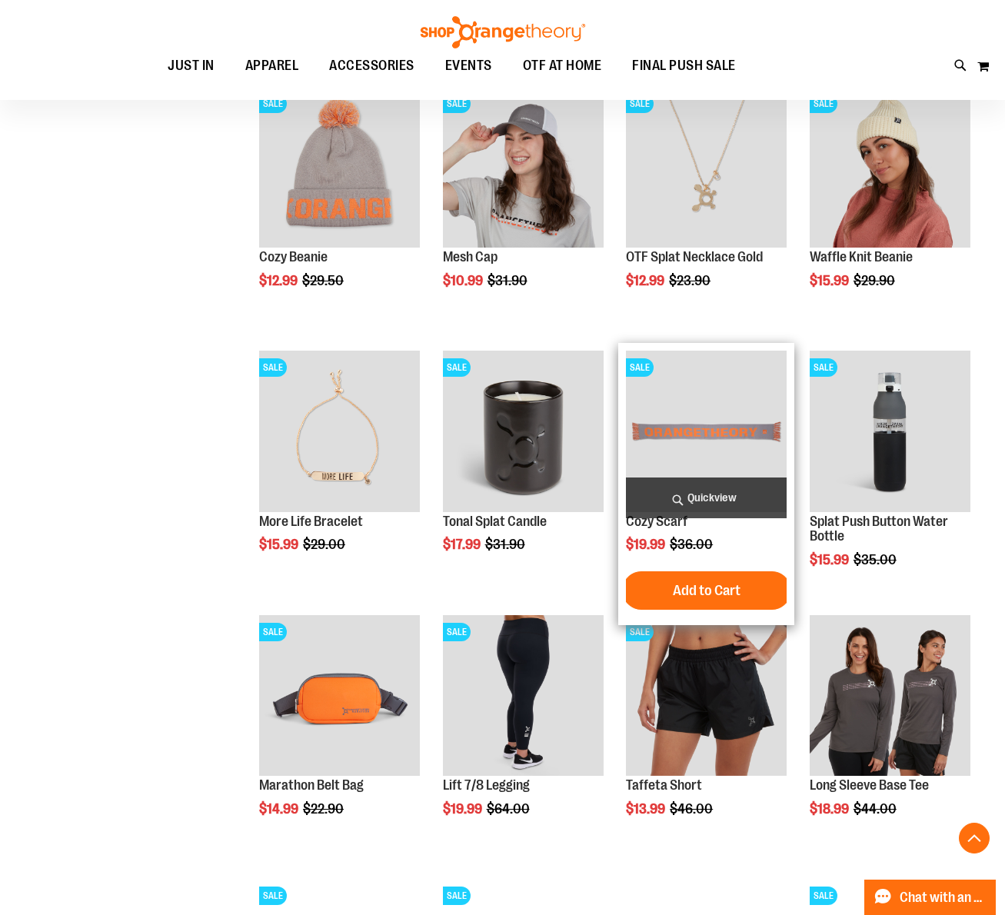
scroll to position [1512, 0]
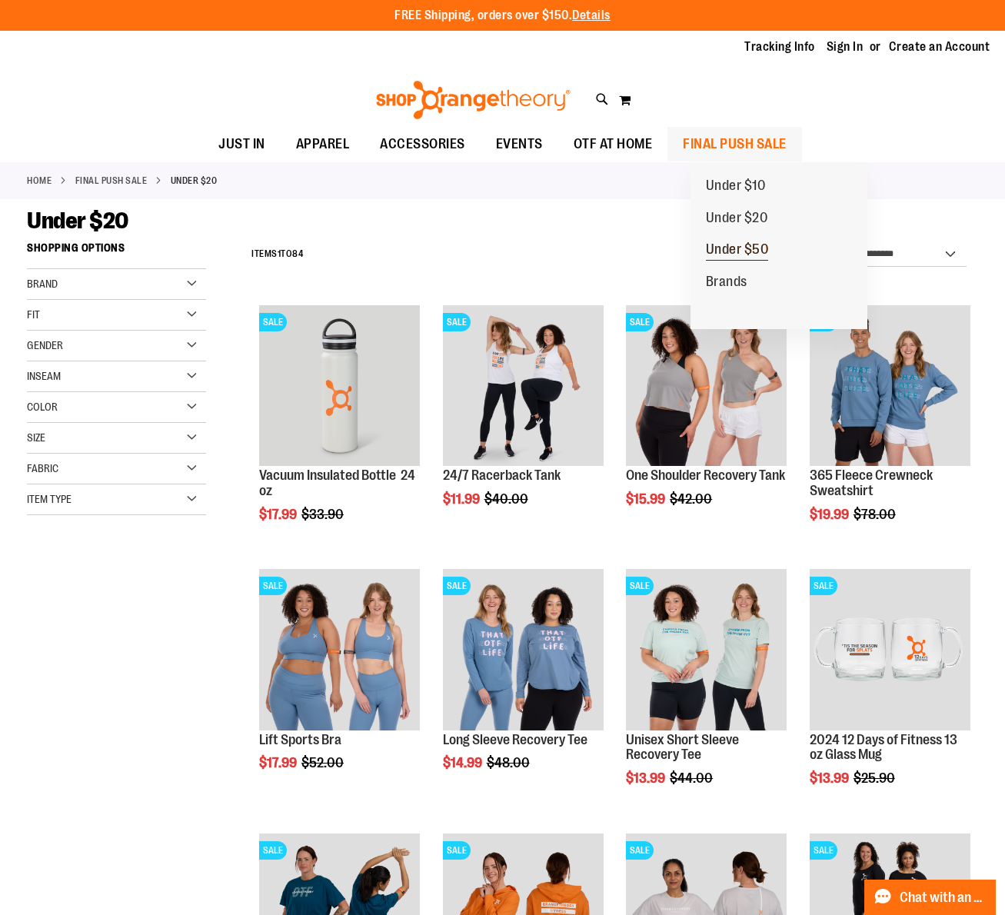
click at [757, 248] on span "Under $50" at bounding box center [737, 250] width 63 height 19
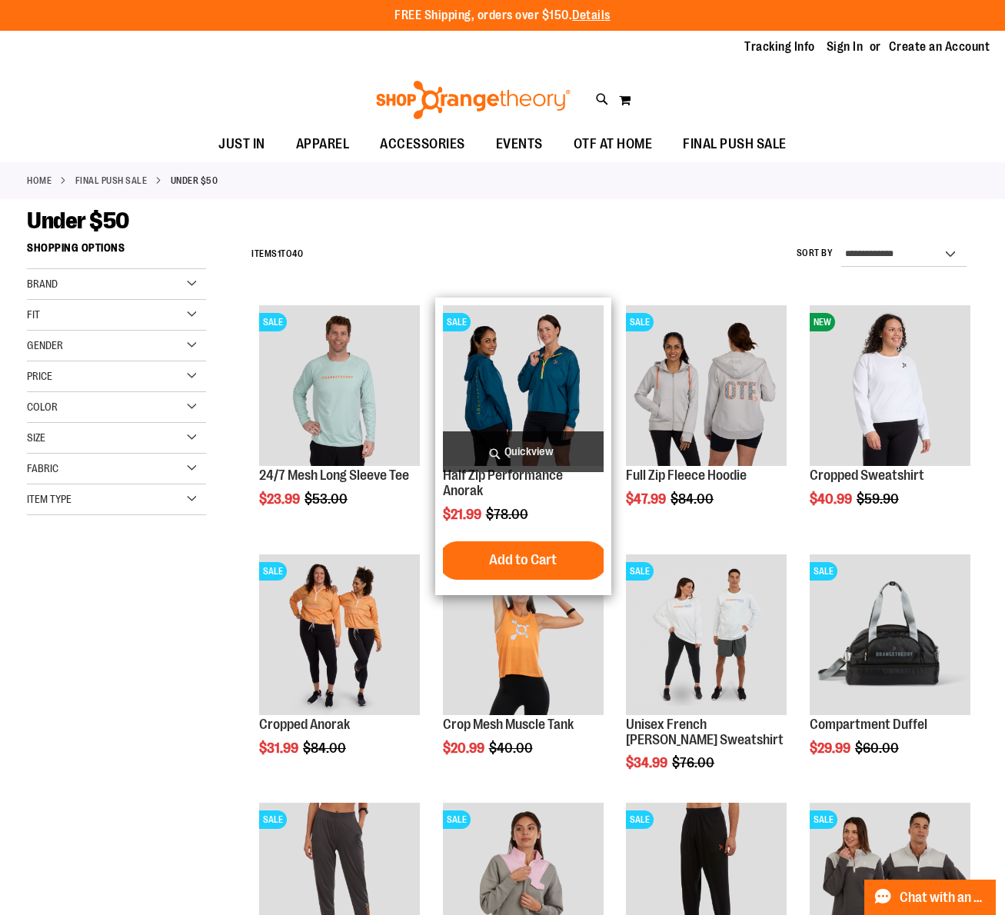
click at [551, 452] on span "Quickview" at bounding box center [523, 451] width 161 height 41
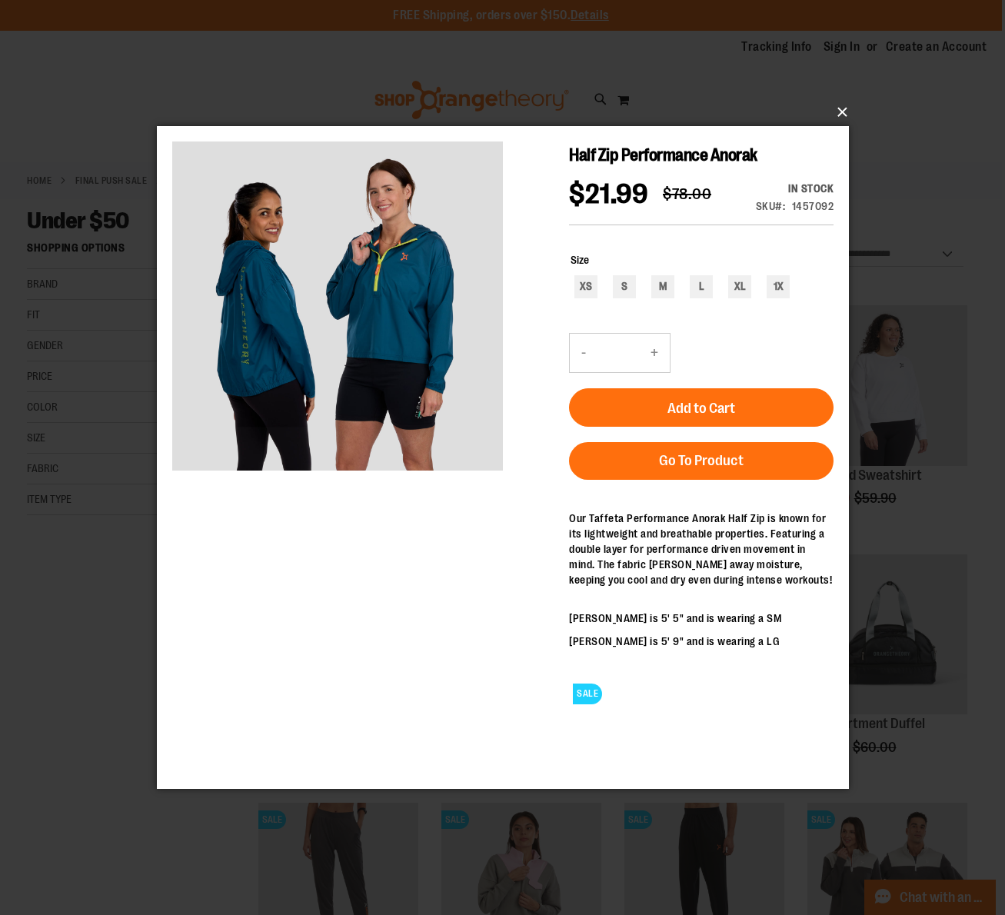
click at [837, 112] on button "×" at bounding box center [507, 112] width 692 height 34
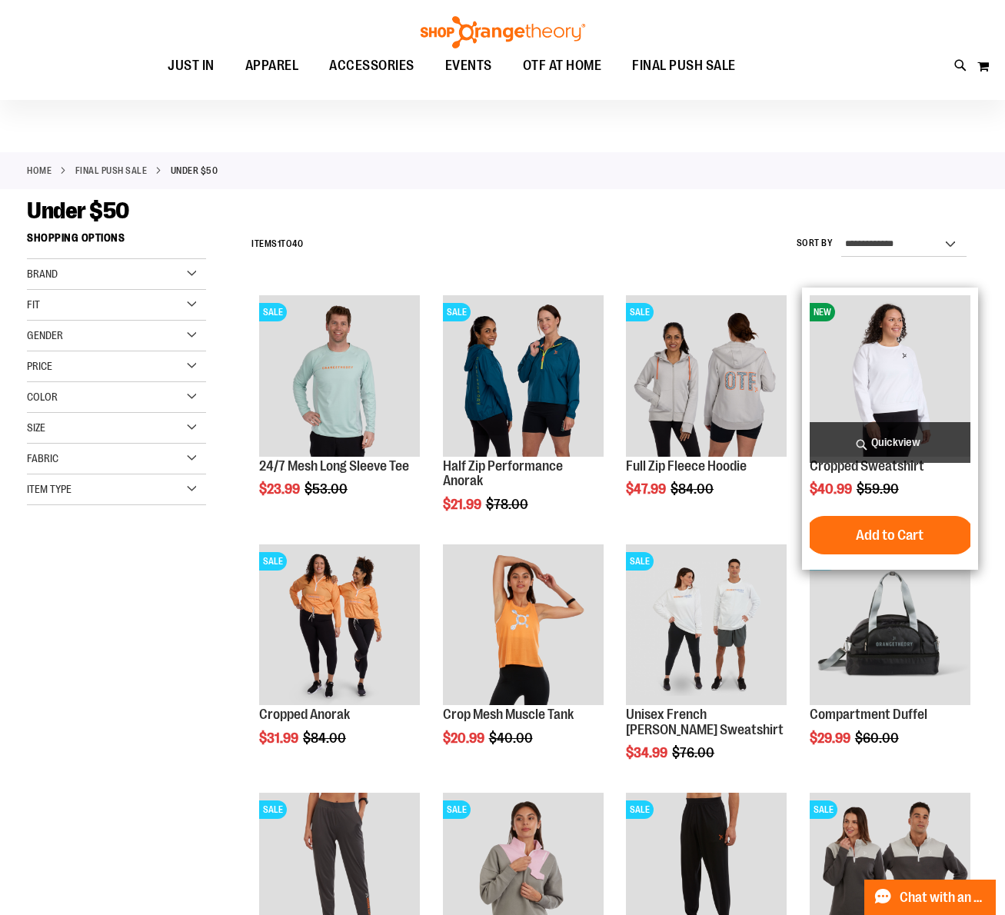
scroll to position [10, 0]
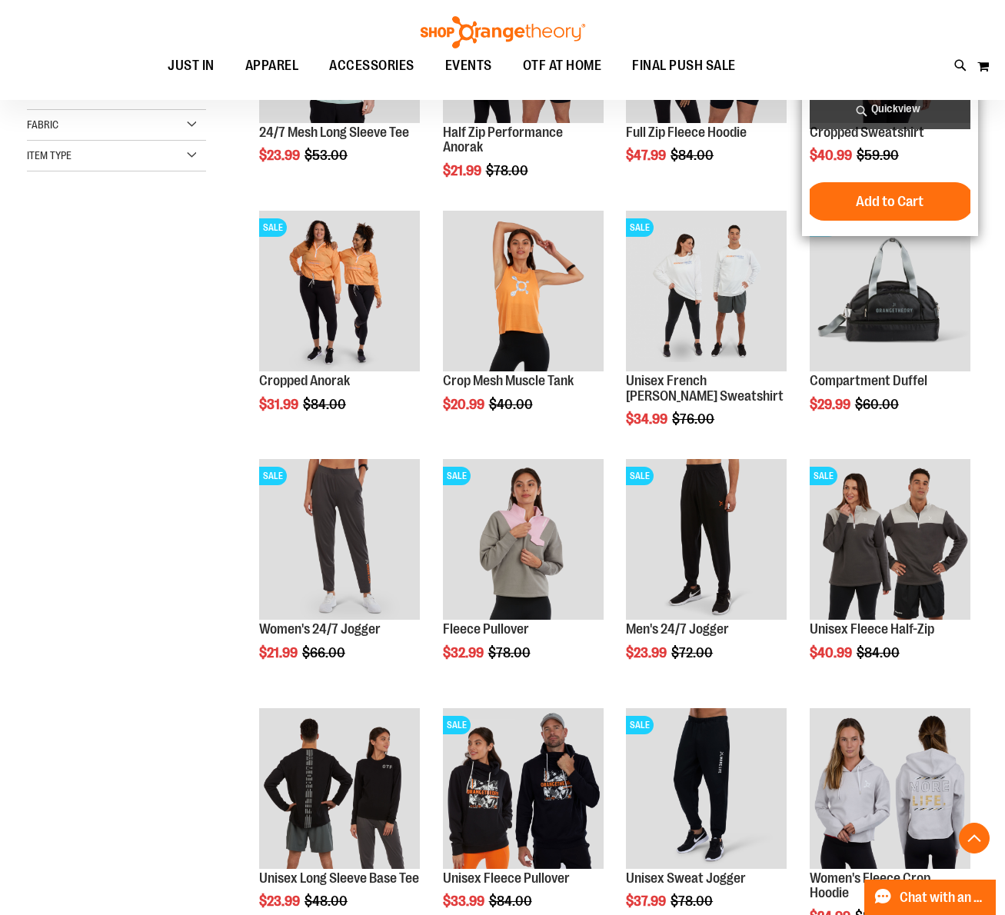
scroll to position [350, 0]
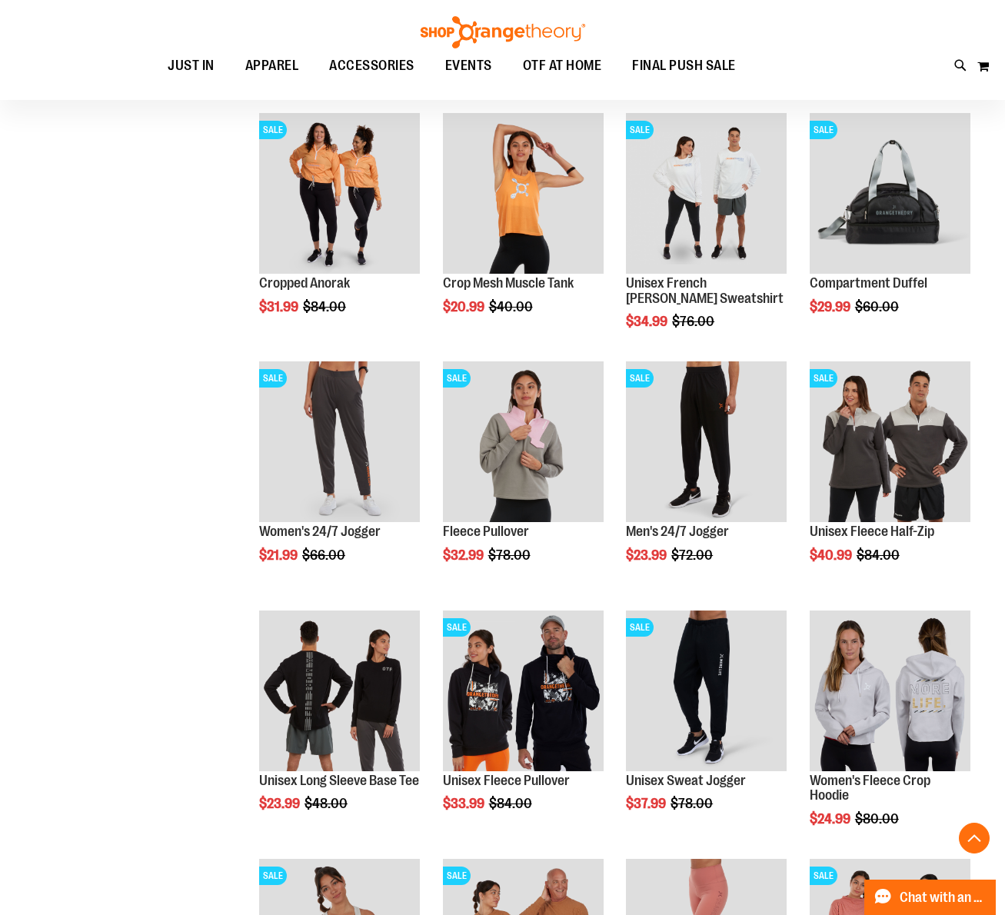
scroll to position [440, 0]
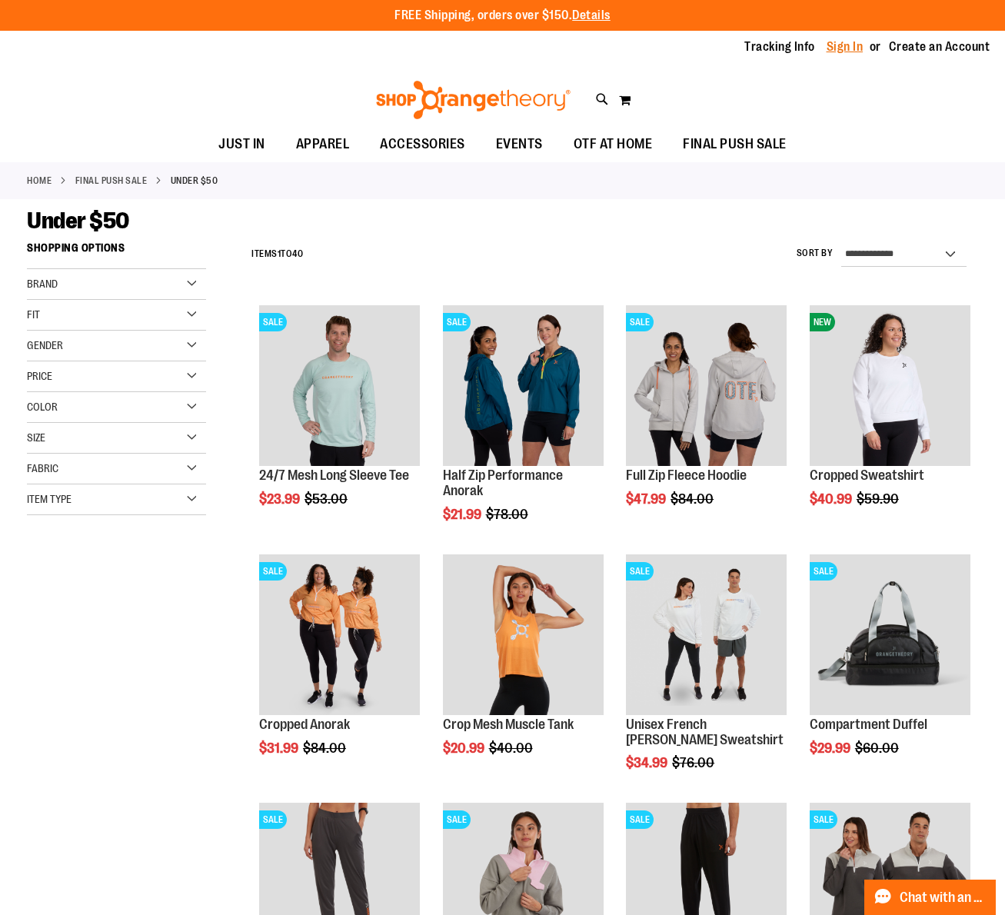
click at [842, 49] on link "Sign In" at bounding box center [845, 46] width 37 height 17
